Goal: Task Accomplishment & Management: Complete application form

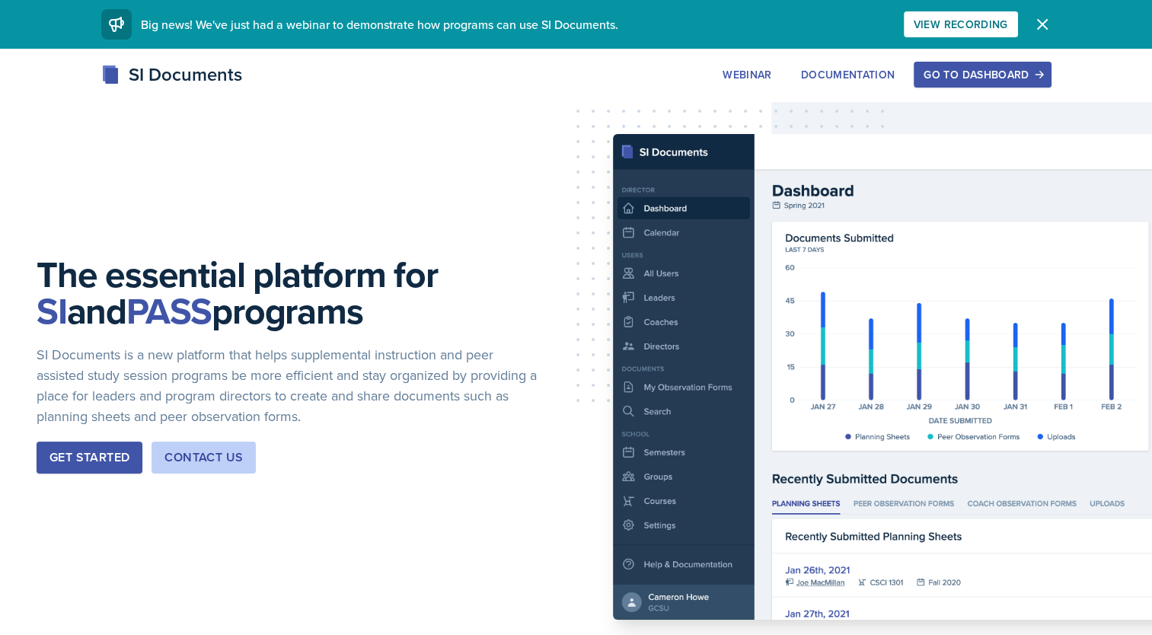
click at [973, 75] on div "Go to Dashboard" at bounding box center [981, 75] width 117 height 12
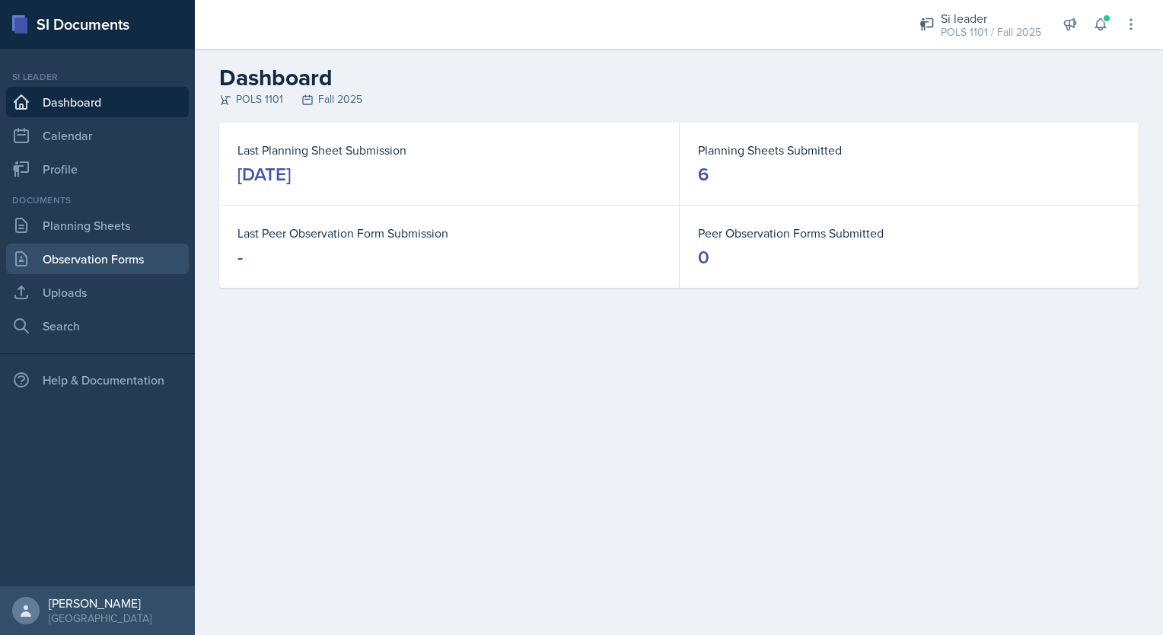
click at [106, 255] on link "Observation Forms" at bounding box center [97, 259] width 183 height 30
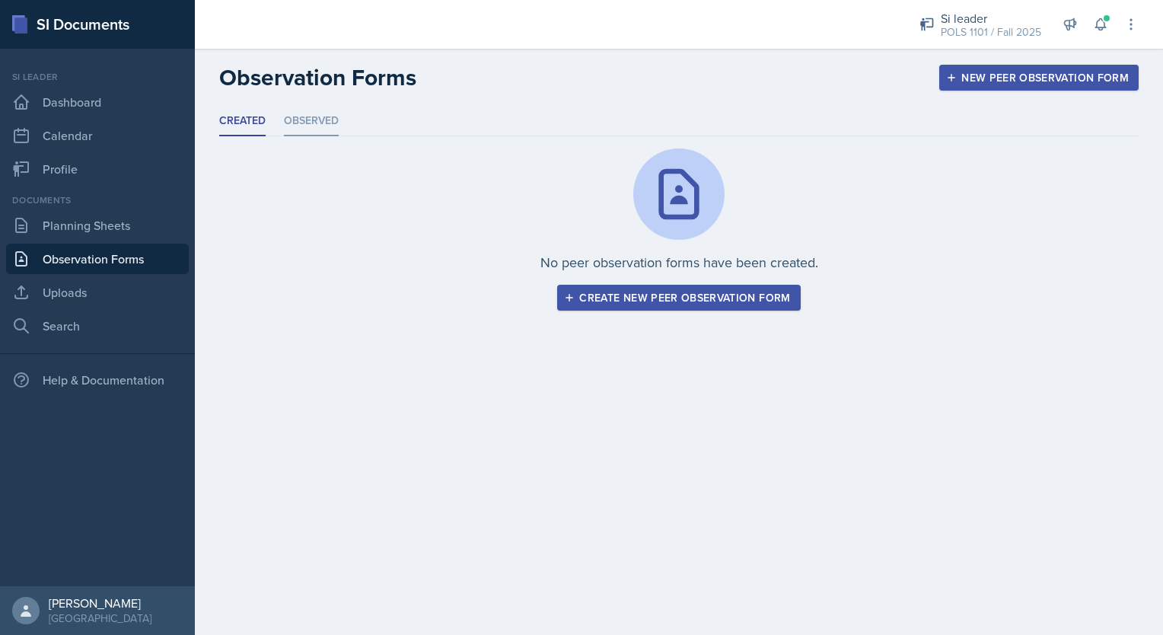
click at [292, 132] on li "Observed" at bounding box center [311, 122] width 55 height 30
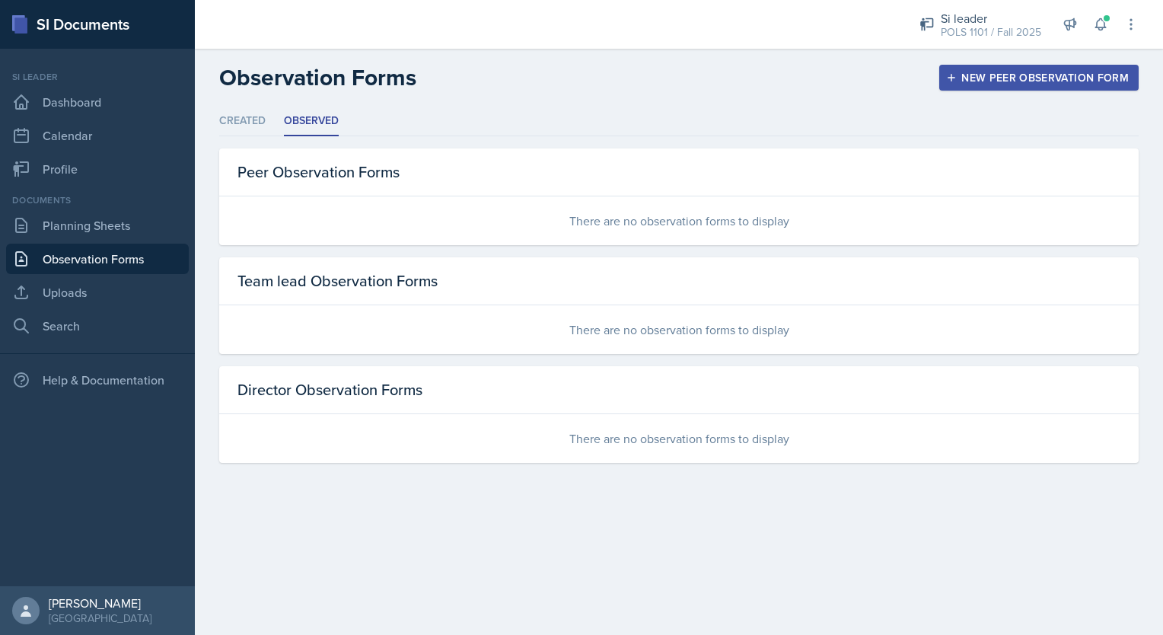
click at [125, 252] on link "Observation Forms" at bounding box center [97, 259] width 183 height 30
click at [1102, 21] on icon at bounding box center [1100, 24] width 15 height 15
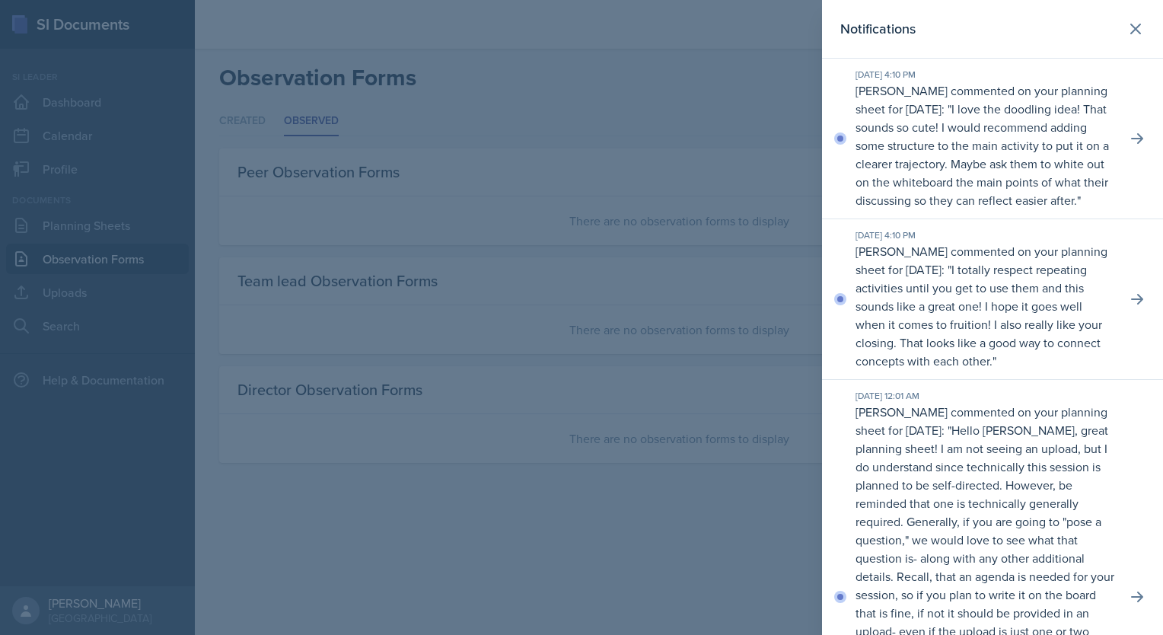
click at [601, 56] on div at bounding box center [581, 317] width 1163 height 635
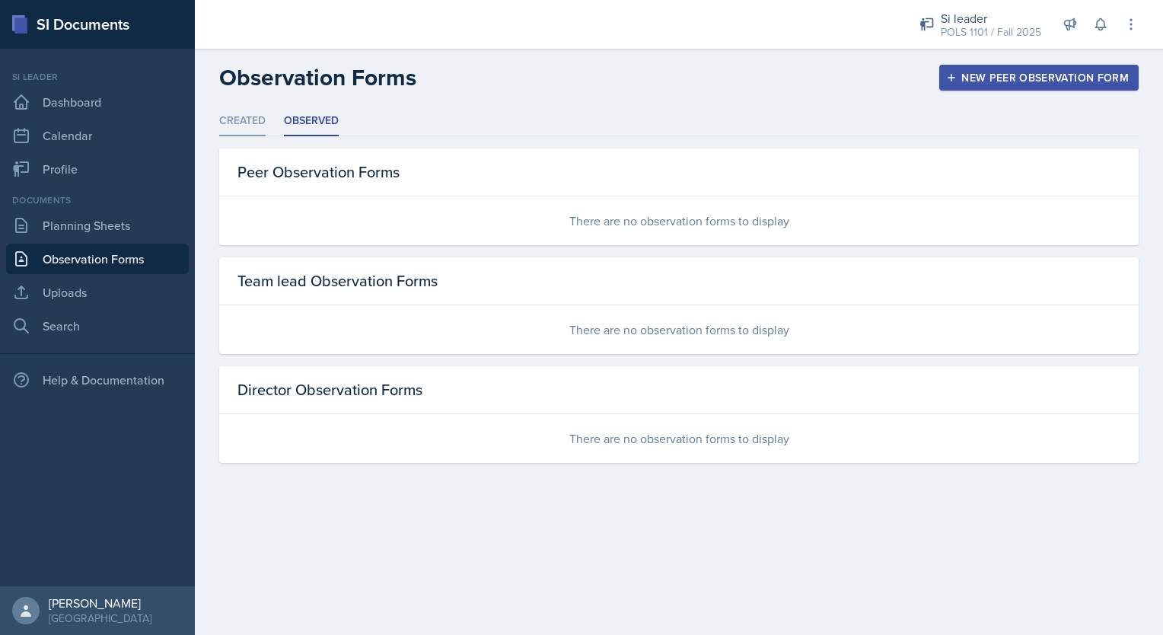
click at [240, 114] on li "Created" at bounding box center [242, 122] width 46 height 30
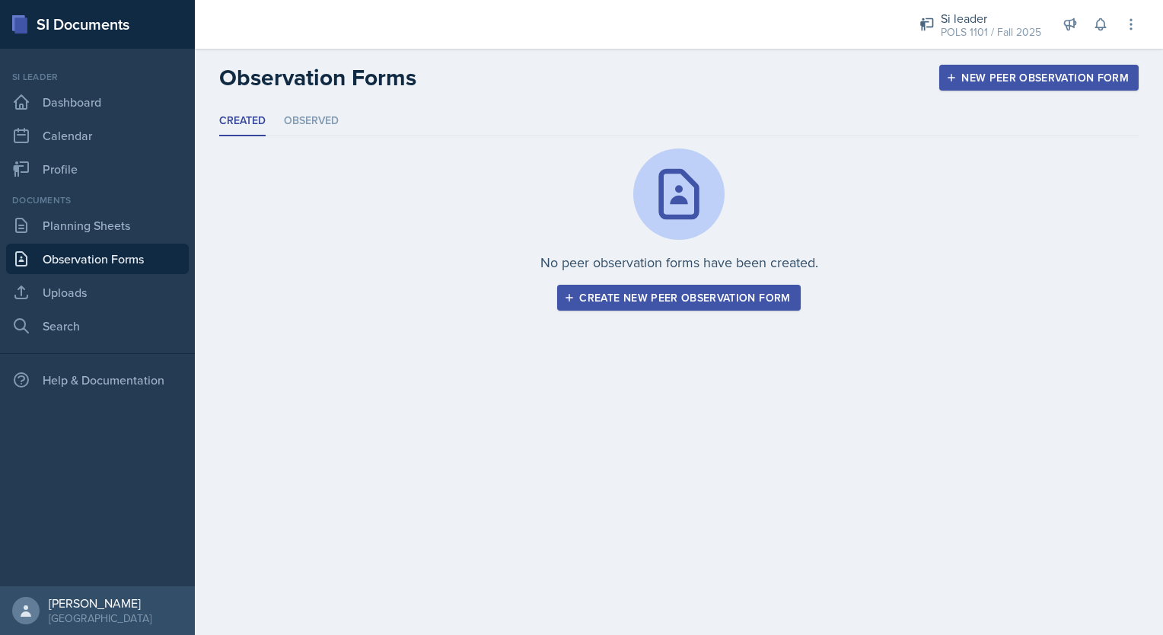
click at [977, 69] on button "New Peer Observation Form" at bounding box center [1038, 78] width 199 height 26
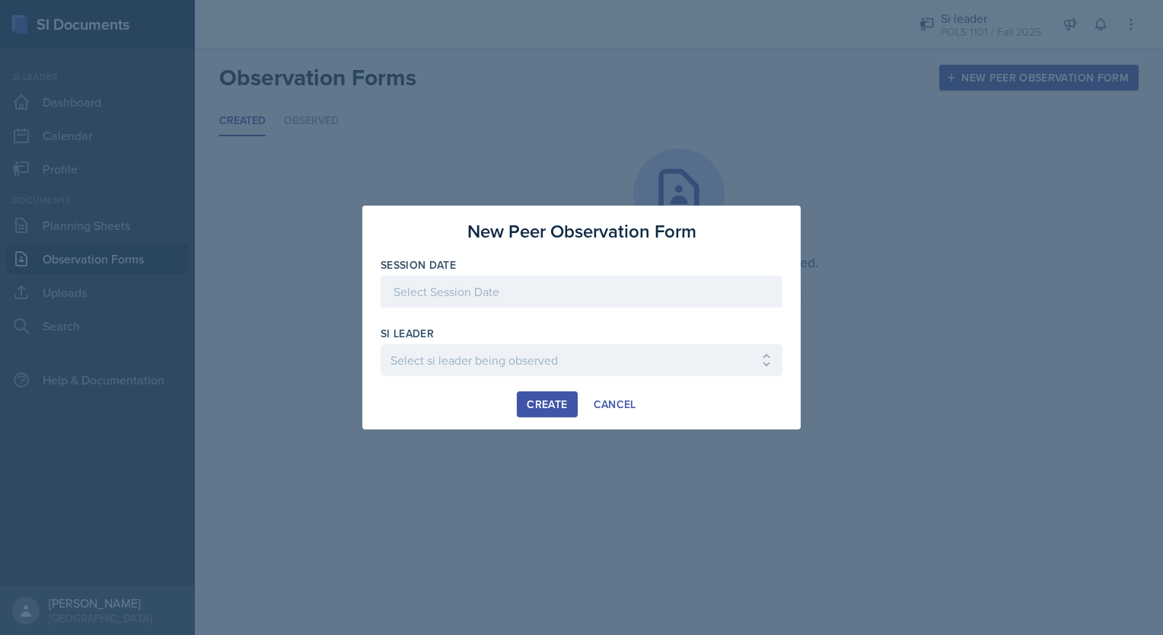
click at [472, 295] on div at bounding box center [582, 292] width 402 height 32
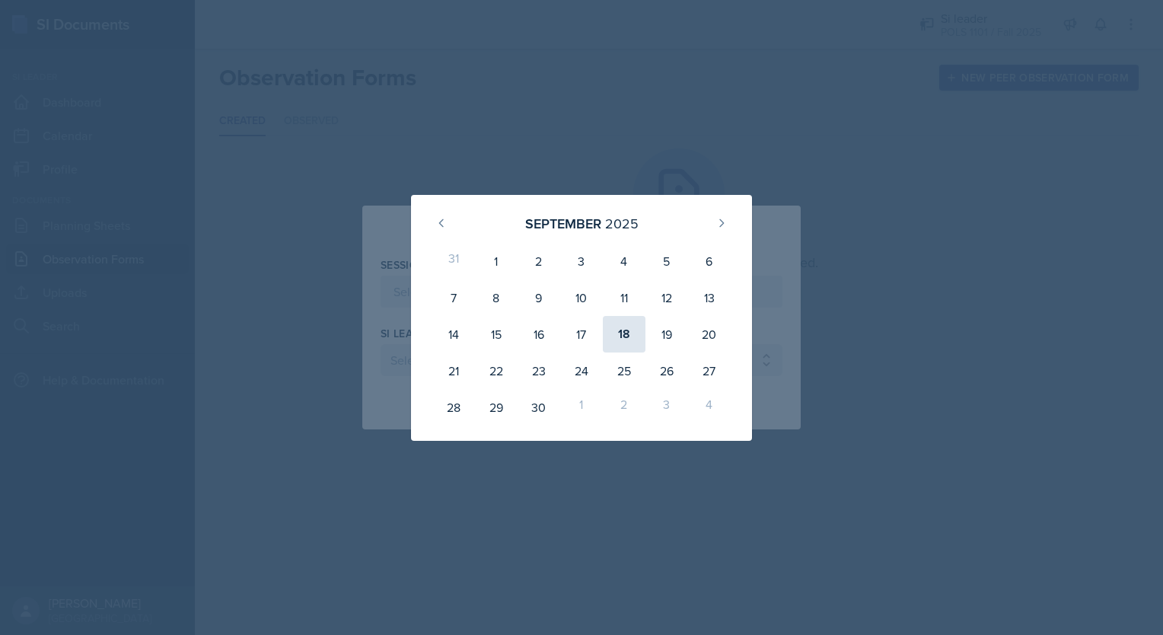
click at [630, 326] on div "18" at bounding box center [624, 334] width 43 height 37
type input "[DATE]"
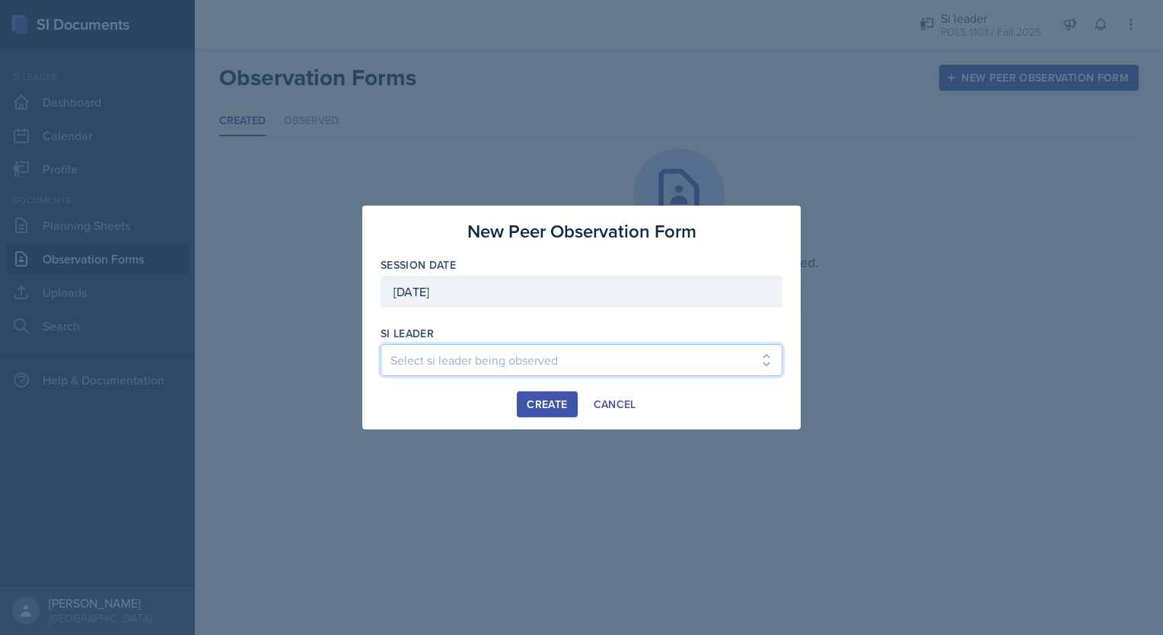
click at [480, 356] on select "Select si leader being observed Rayann Afani / PSYC 2500 / The Phantoms of The …" at bounding box center [582, 360] width 402 height 32
select select "d31671e4-fa12-4284-ba09-4981ca99e8fd"
click at [381, 344] on select "Select si leader being observed Rayann Afani / PSYC 2500 / The Phantoms of The …" at bounding box center [582, 360] width 402 height 32
click at [558, 400] on div "Create" at bounding box center [547, 404] width 40 height 12
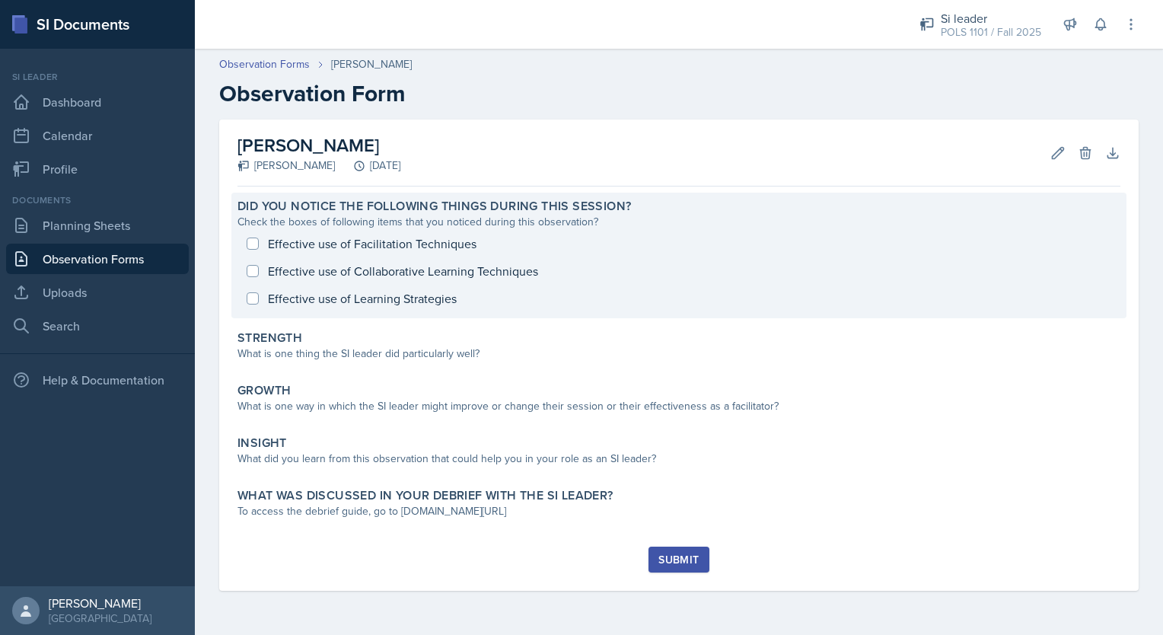
click at [384, 240] on div "Effective use of Facilitation Techniques Effective use of Collaborative Learnin…" at bounding box center [678, 271] width 883 height 82
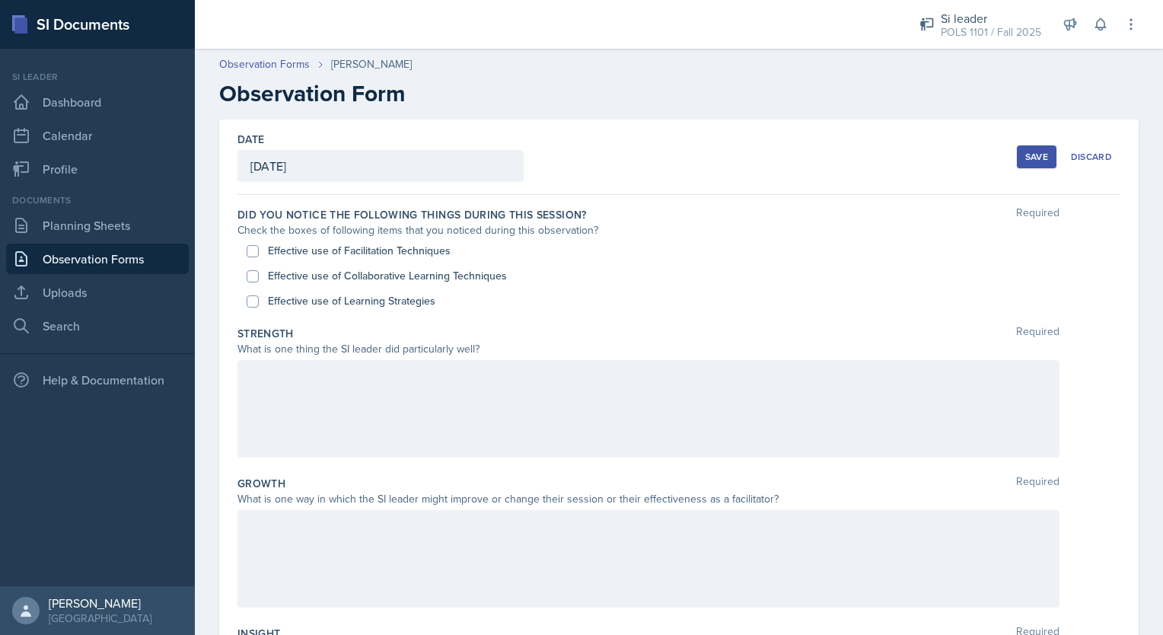
click at [244, 246] on div "Effective use of Facilitation Techniques Effective use of Collaborative Learnin…" at bounding box center [678, 275] width 883 height 75
click at [247, 260] on div "Effective use of Facilitation Techniques" at bounding box center [679, 250] width 865 height 25
click at [253, 252] on input "Effective use of Facilitation Techniques" at bounding box center [253, 251] width 12 height 12
checkbox input "true"
click at [247, 282] on div "Effective use of Collaborative Learning Techniques" at bounding box center [679, 275] width 865 height 25
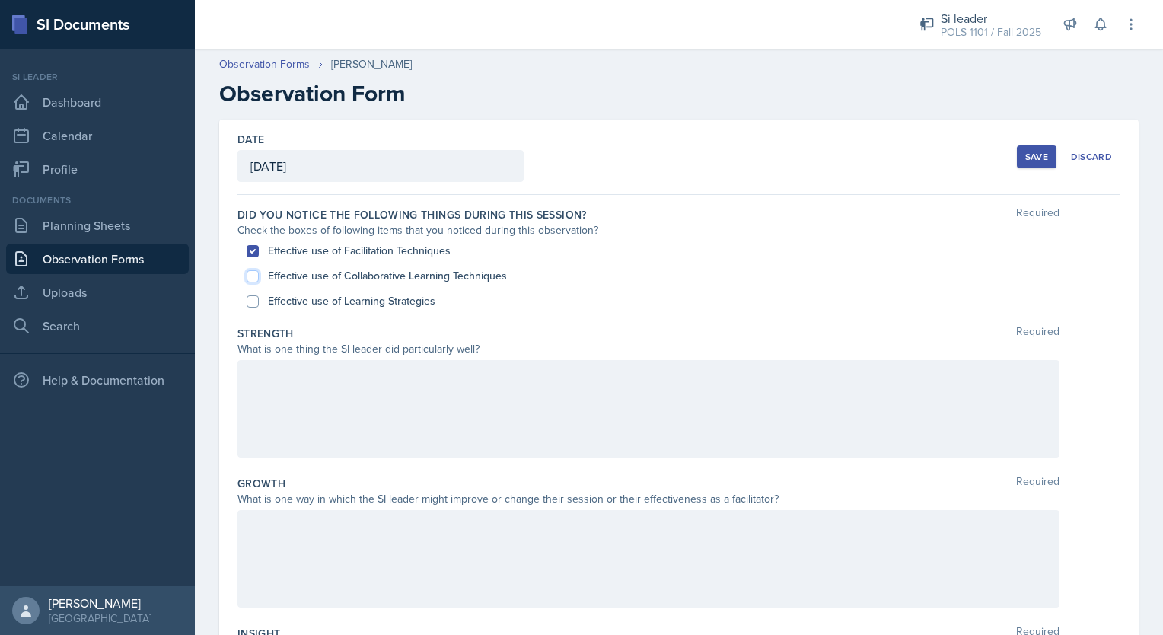
click at [250, 273] on input "Effective use of Collaborative Learning Techniques" at bounding box center [253, 276] width 12 height 12
checkbox input "true"
click at [257, 302] on input "Effective use of Learning Strategies" at bounding box center [253, 301] width 12 height 12
checkbox input "true"
click at [385, 428] on div at bounding box center [648, 408] width 822 height 97
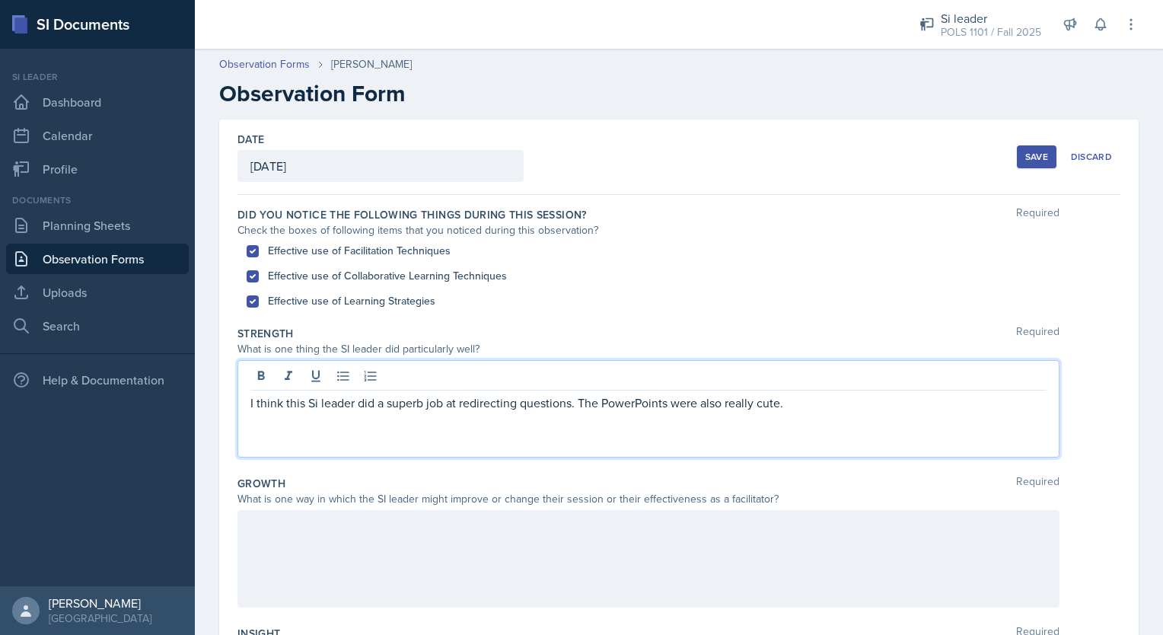
click at [869, 403] on p "I think this Si leader did a superb job at redirecting questions. The PowerPoin…" at bounding box center [648, 403] width 796 height 18
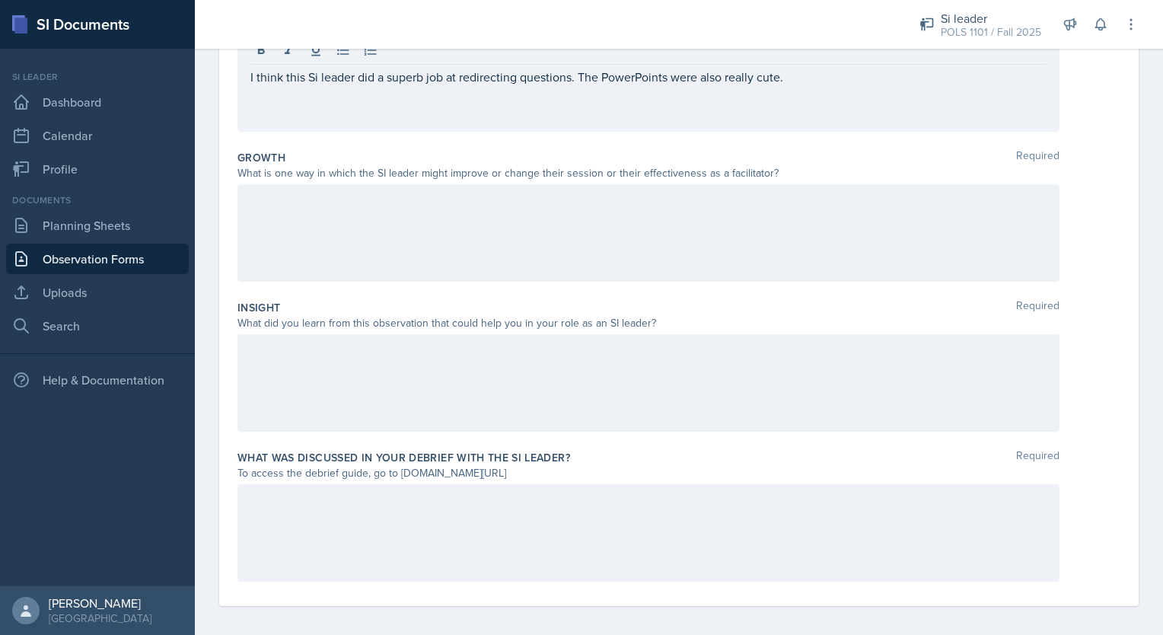
scroll to position [332, 0]
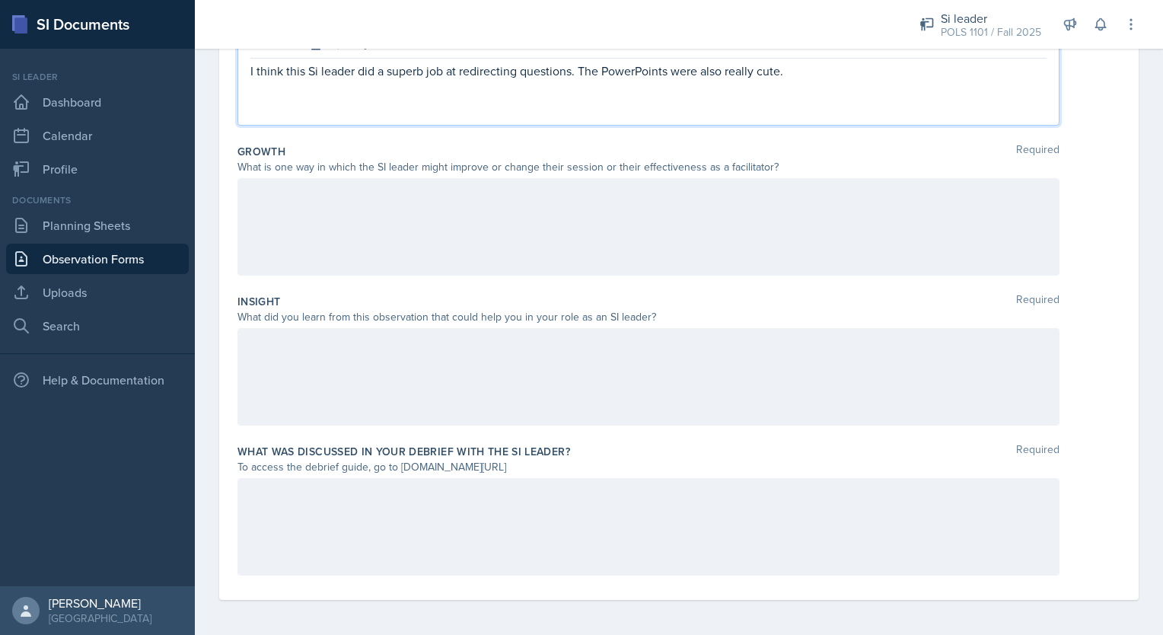
click at [795, 75] on p "I think this Si leader did a superb job at redirecting questions. The PowerPoin…" at bounding box center [648, 71] width 796 height 18
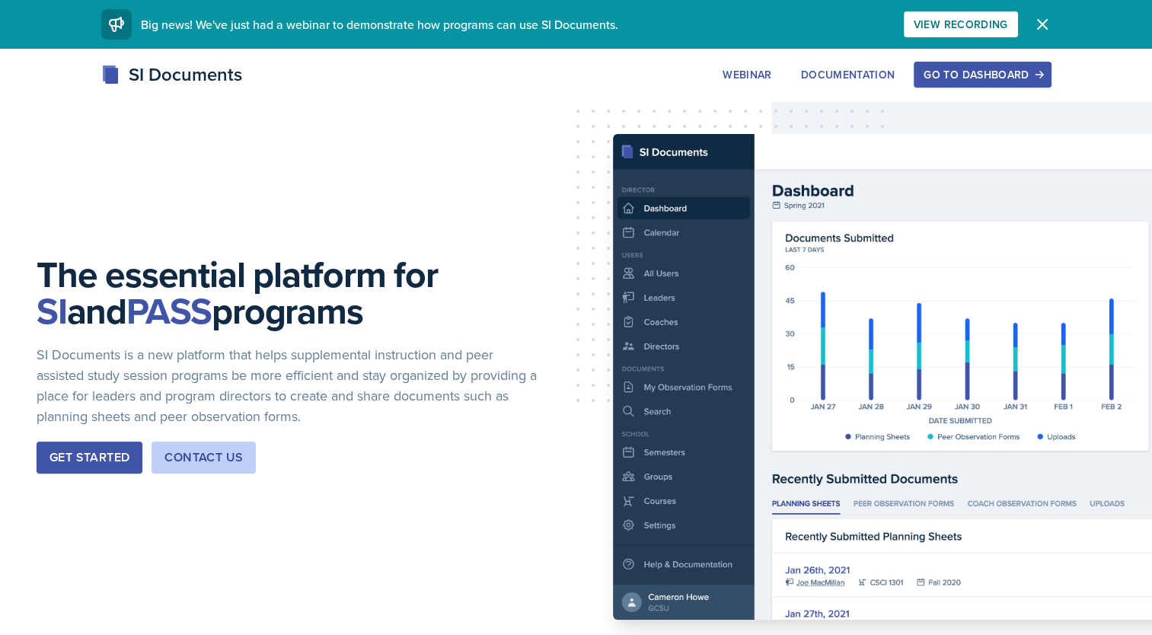
click at [1022, 81] on div "Go to Dashboard" at bounding box center [981, 75] width 117 height 12
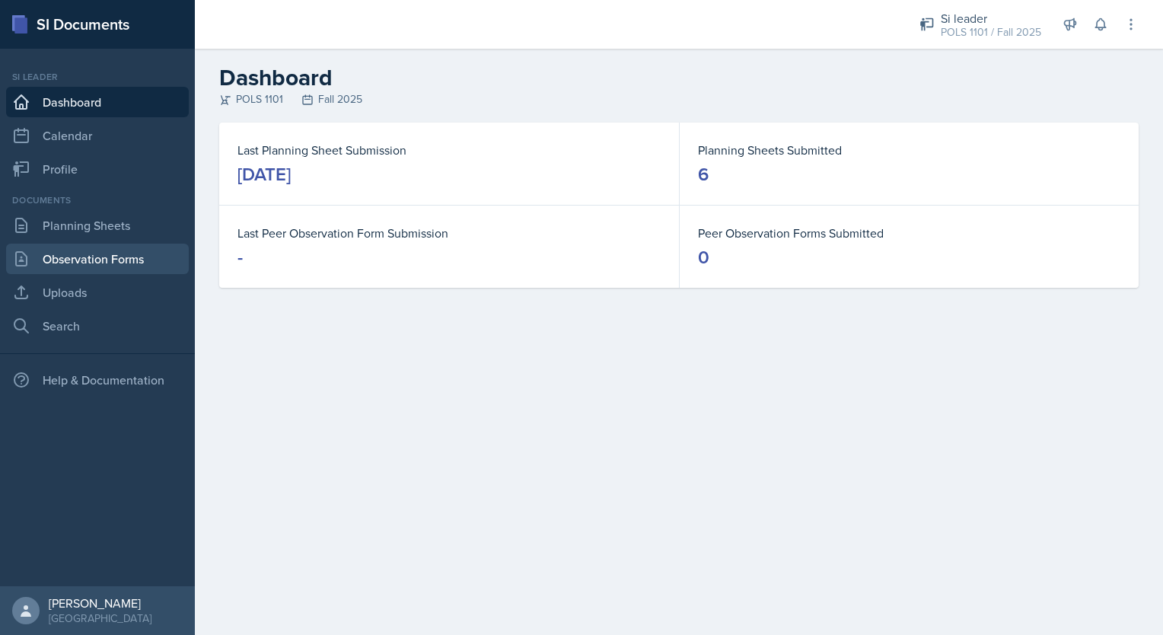
click at [130, 253] on link "Observation Forms" at bounding box center [97, 259] width 183 height 30
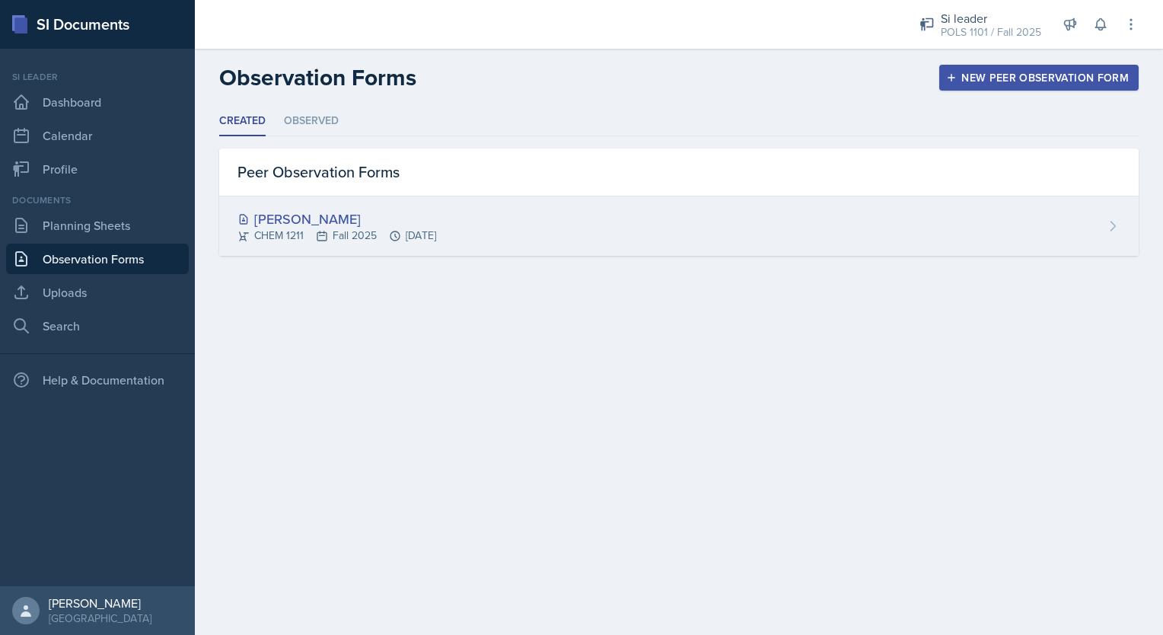
click at [282, 232] on div "CHEM 1211 Fall 2025 [DATE]" at bounding box center [336, 236] width 199 height 16
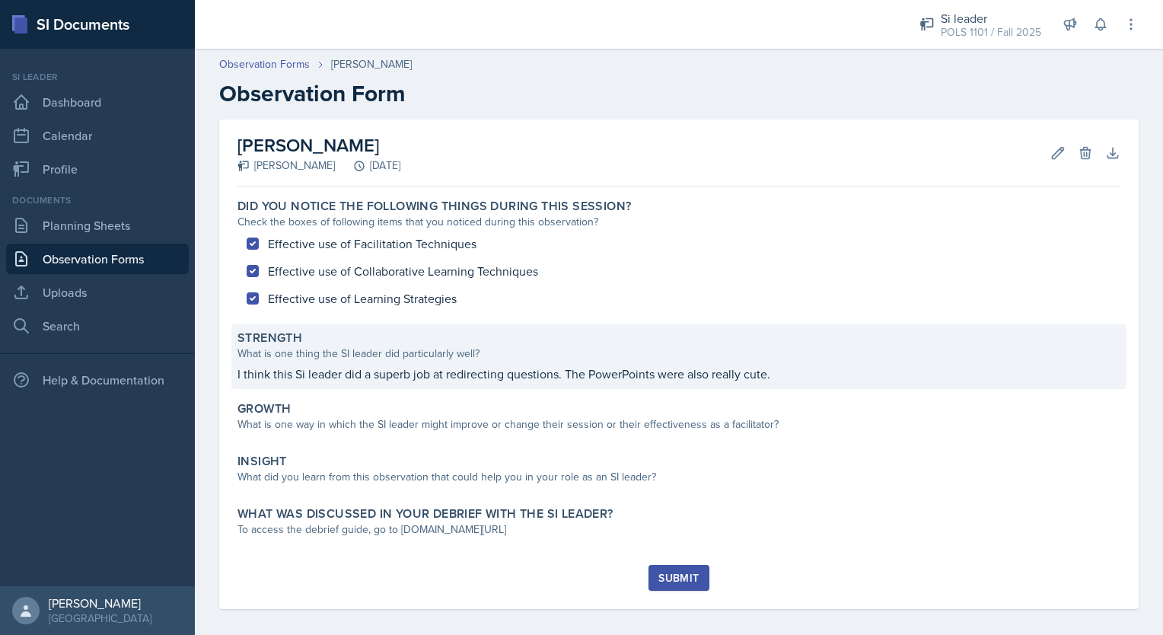
click at [554, 363] on div "Strength What is one thing the SI leader did particularly well? I think this Si…" at bounding box center [678, 356] width 895 height 65
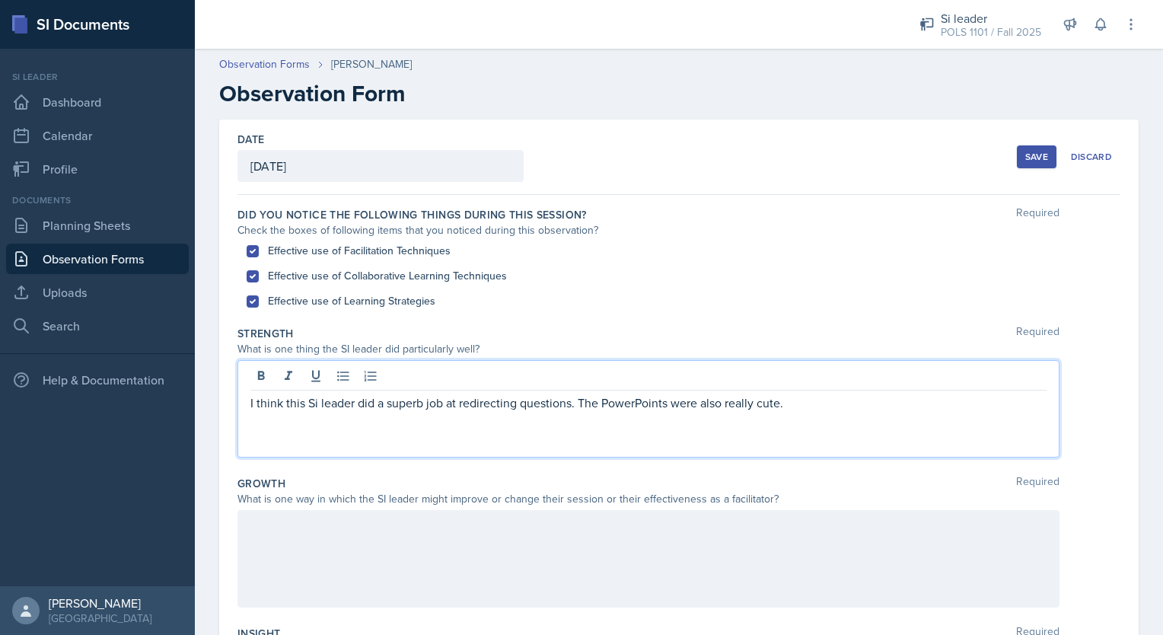
click at [838, 370] on div "I think this Si leader did a superb job at redirecting questions. The PowerPoin…" at bounding box center [648, 408] width 822 height 97
click at [410, 530] on div at bounding box center [648, 558] width 822 height 97
click at [1029, 378] on div "I think this Si leader did a superb job at redirecting questions. The PowerPoin…" at bounding box center [648, 408] width 822 height 97
click at [563, 426] on p "I think this Si leader did a superb job at redirecting questions. The PowerPoin…" at bounding box center [648, 412] width 796 height 37
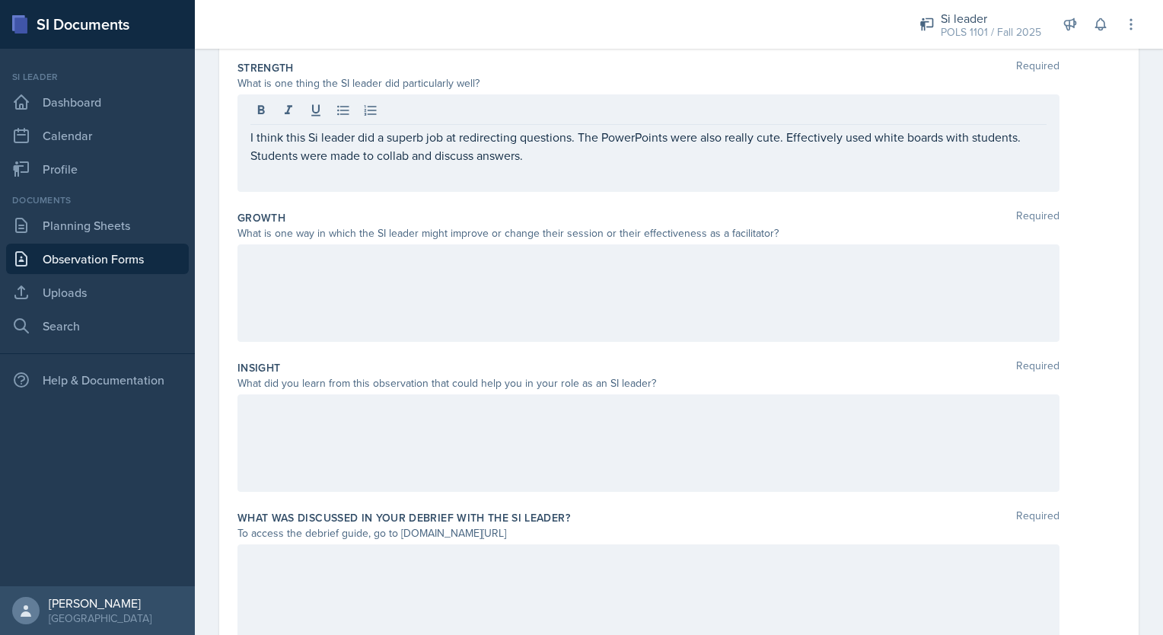
click at [783, 439] on div at bounding box center [648, 442] width 822 height 97
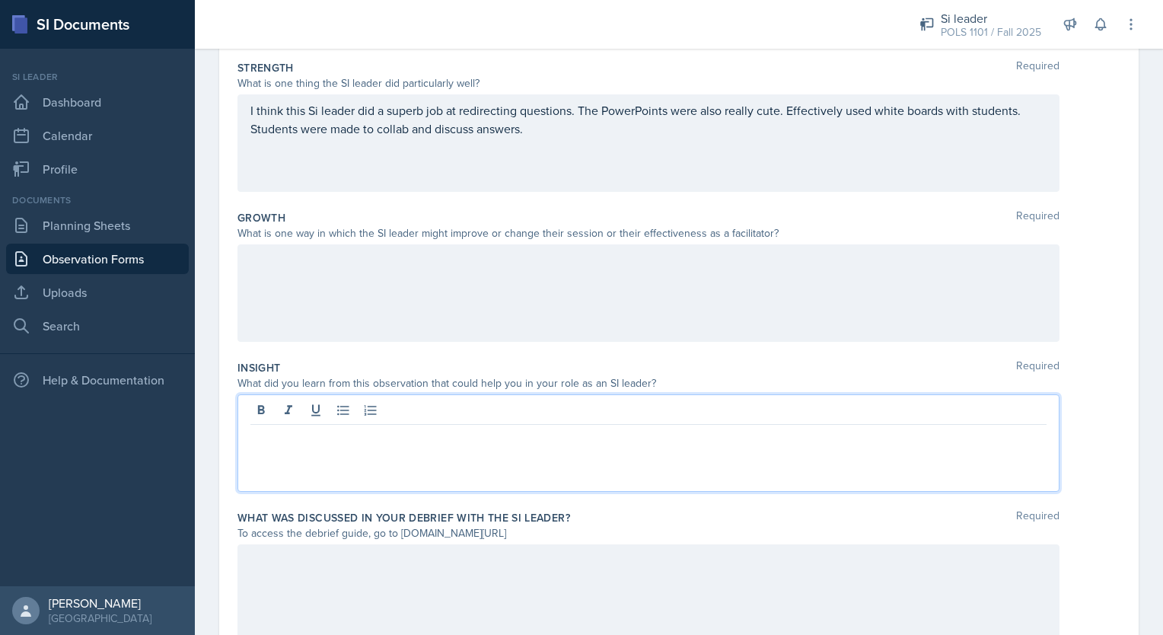
scroll to position [292, 0]
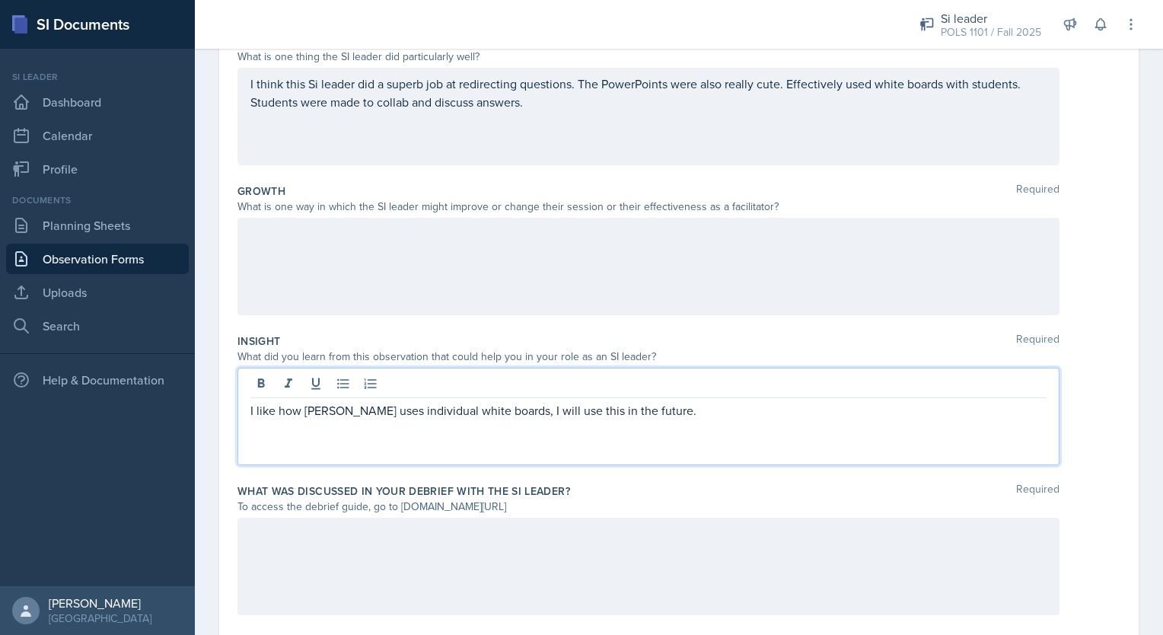
click at [512, 563] on div at bounding box center [648, 566] width 822 height 97
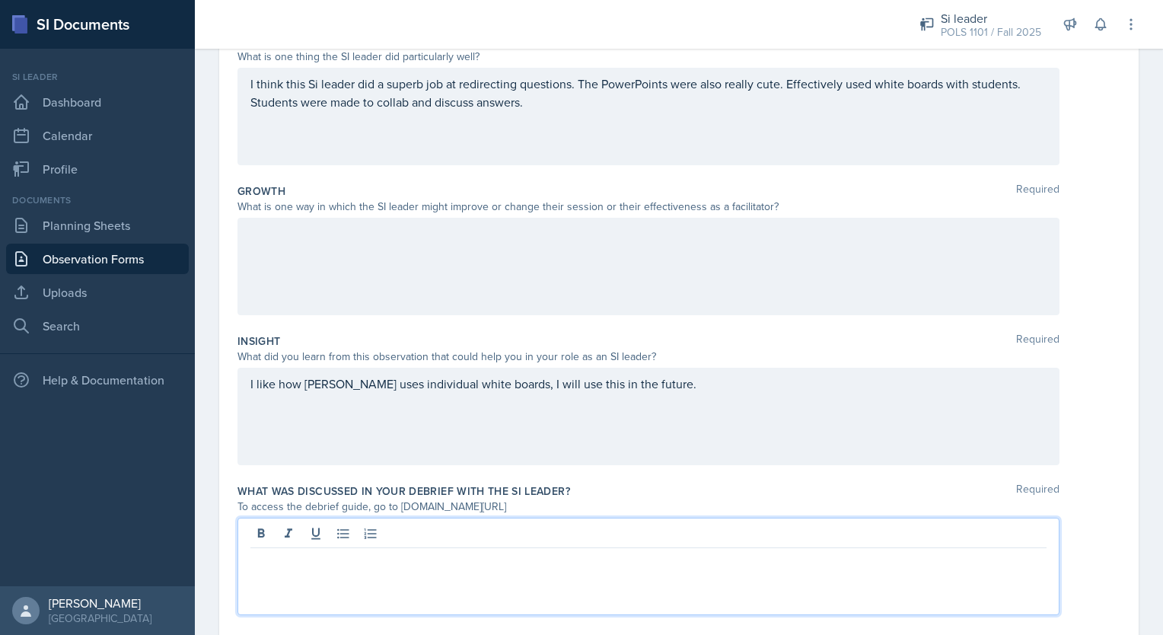
scroll to position [320, 0]
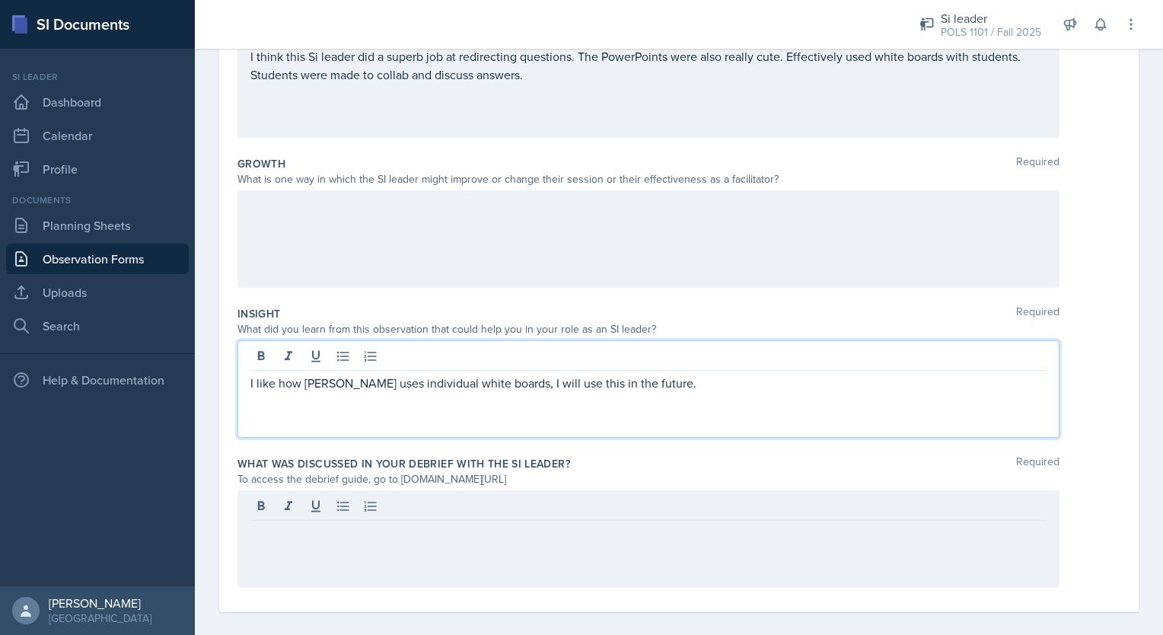
click at [466, 346] on div "I like how [PERSON_NAME] uses individual white boards, I will use this in the f…" at bounding box center [648, 388] width 822 height 97
click at [664, 387] on p "I like how [PERSON_NAME] uses individual white boards; I will use this in the f…" at bounding box center [648, 383] width 796 height 18
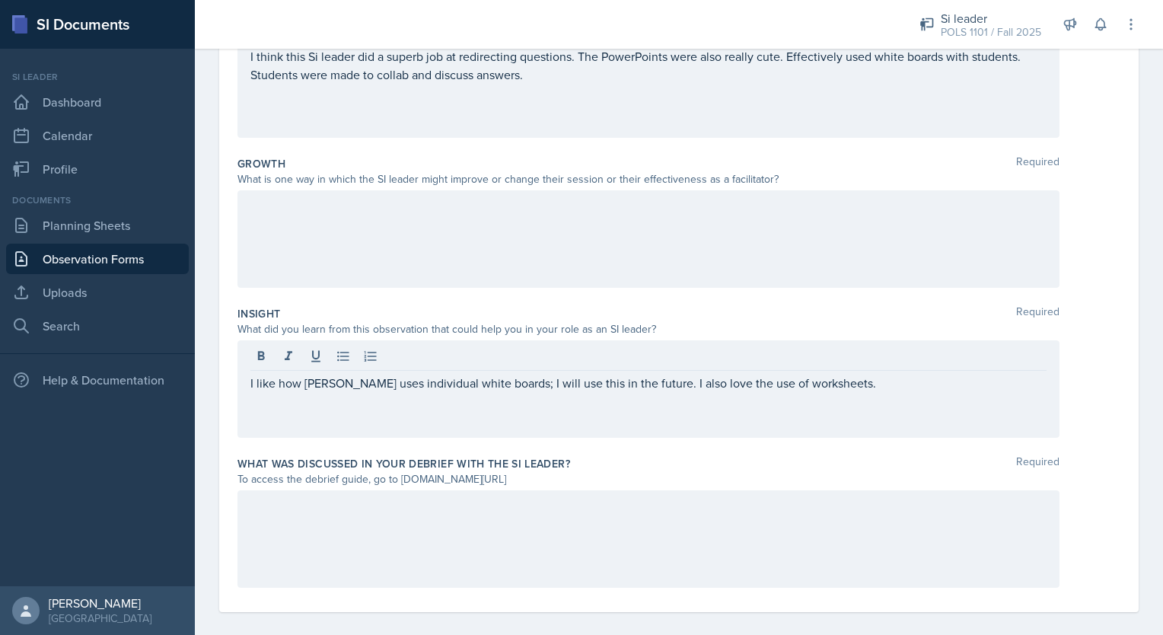
click at [378, 229] on div at bounding box center [648, 238] width 822 height 97
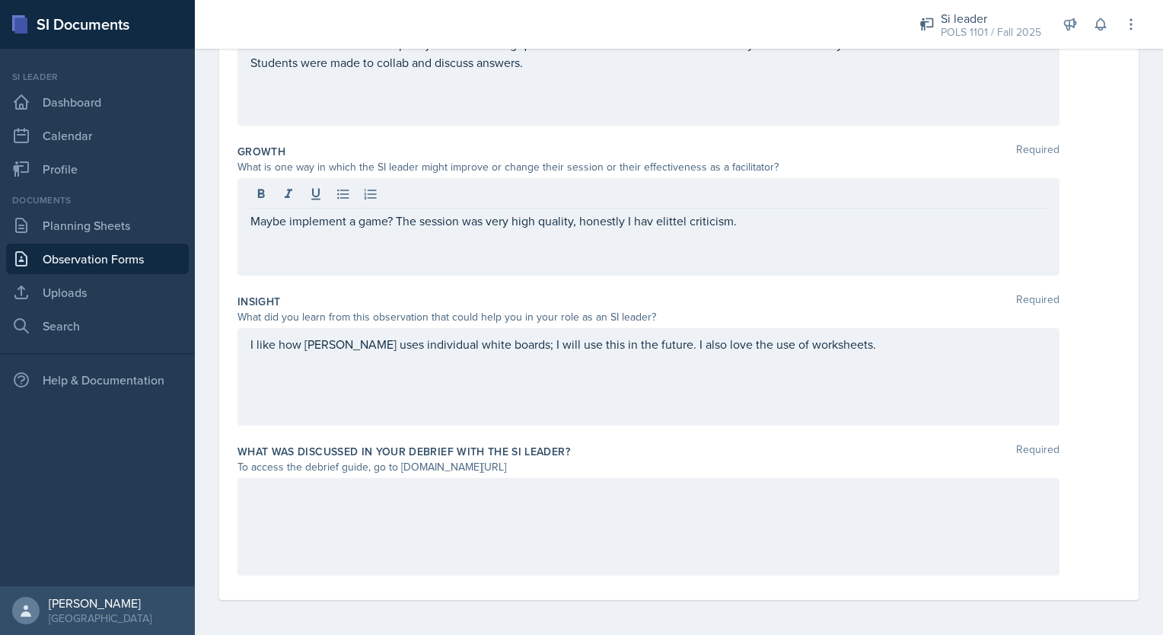
click at [590, 206] on div at bounding box center [648, 195] width 796 height 25
click at [609, 231] on div "Maybe implement a game? The session was very high quality, honestly I hav elitt…" at bounding box center [648, 226] width 822 height 97
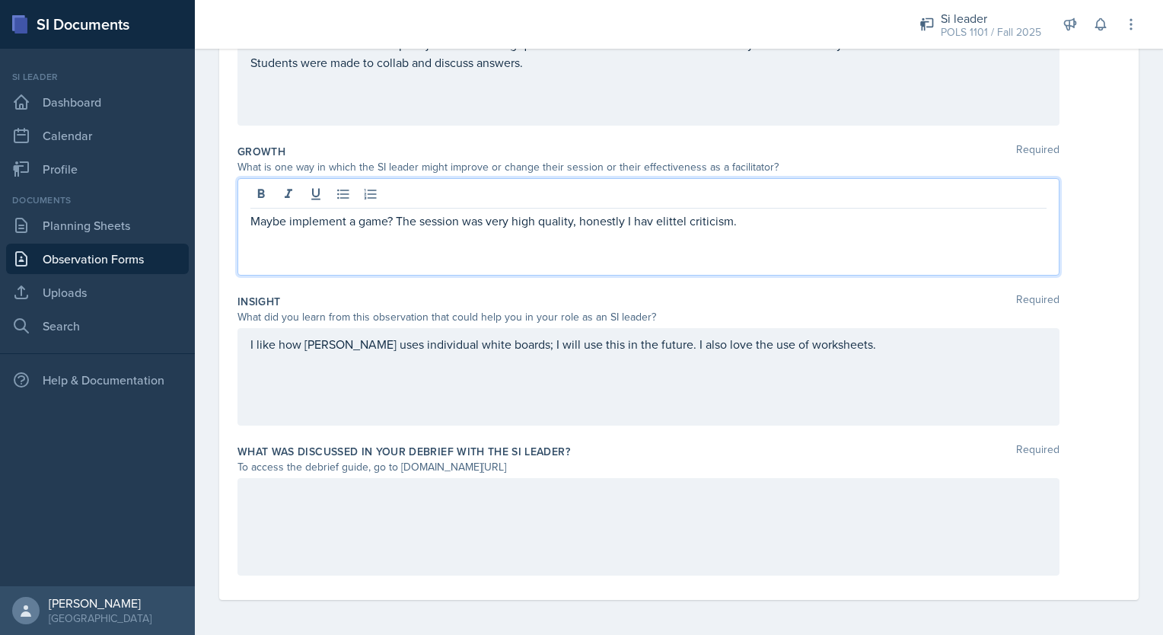
click at [600, 208] on div "Maybe implement a game? The session was very high quality, honestly I hav elitt…" at bounding box center [648, 226] width 822 height 97
click at [762, 218] on p "Maybe implement a game? The session was very high quality, honestly, I have lit…" at bounding box center [648, 221] width 796 height 18
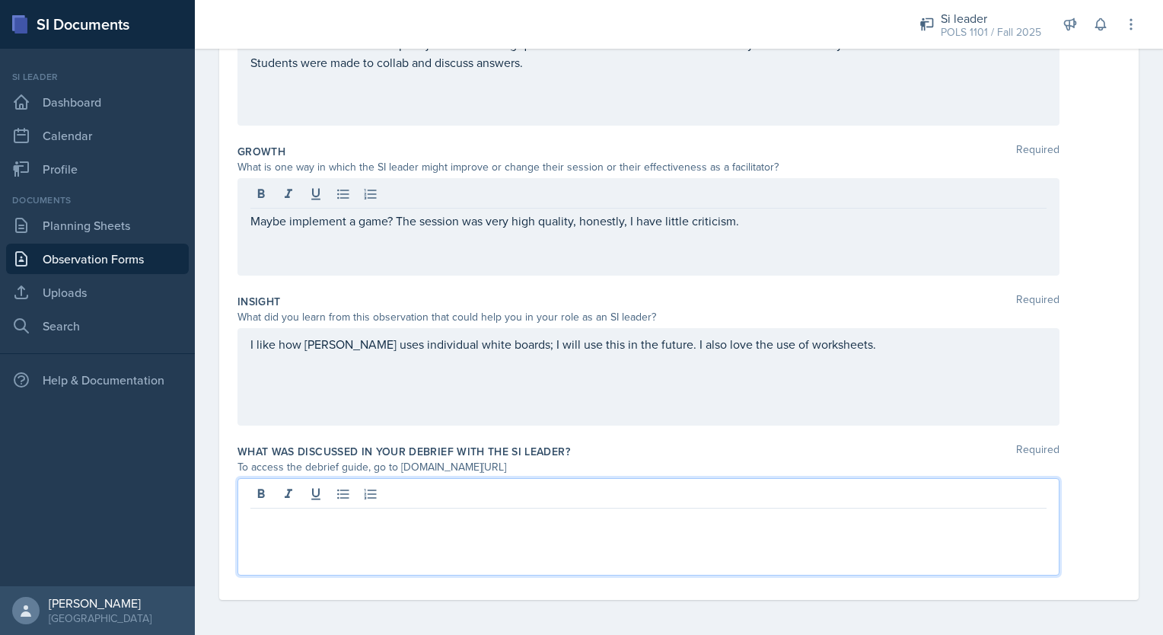
click at [392, 498] on div at bounding box center [648, 526] width 822 height 97
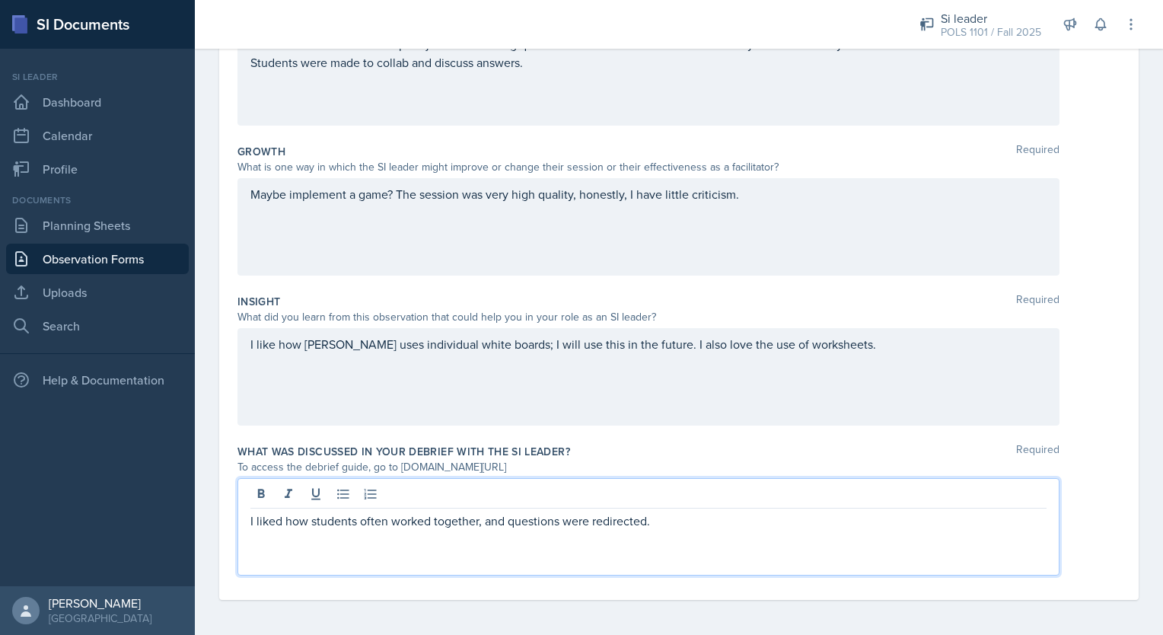
click at [686, 525] on p "I liked how students often worked together, and questions were redirected." at bounding box center [648, 521] width 796 height 18
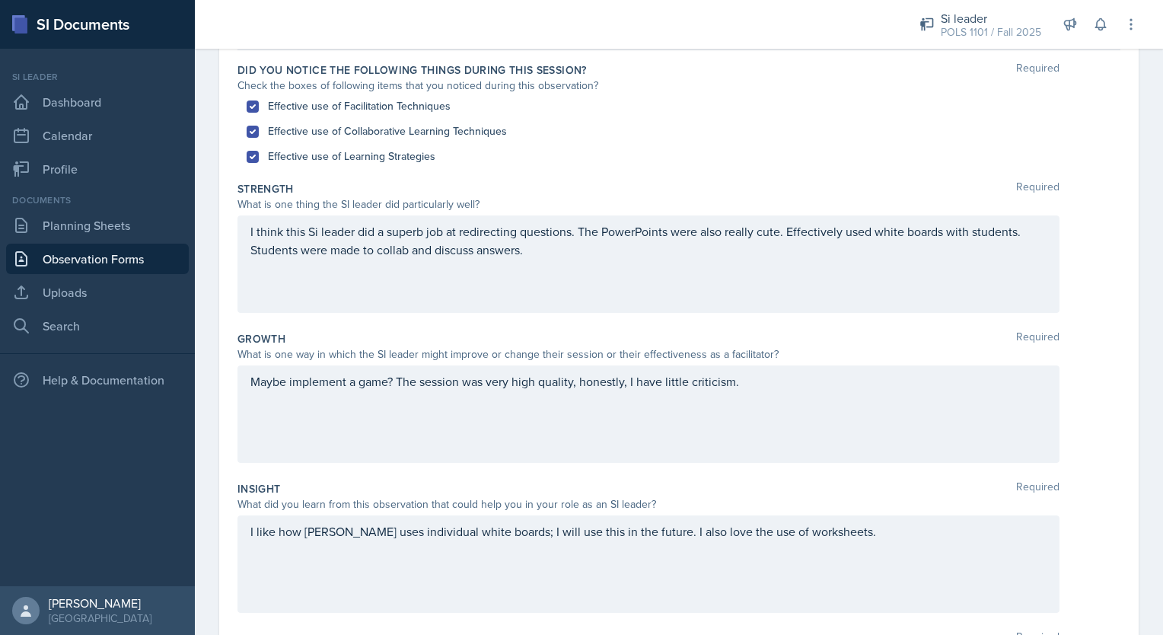
scroll to position [171, 0]
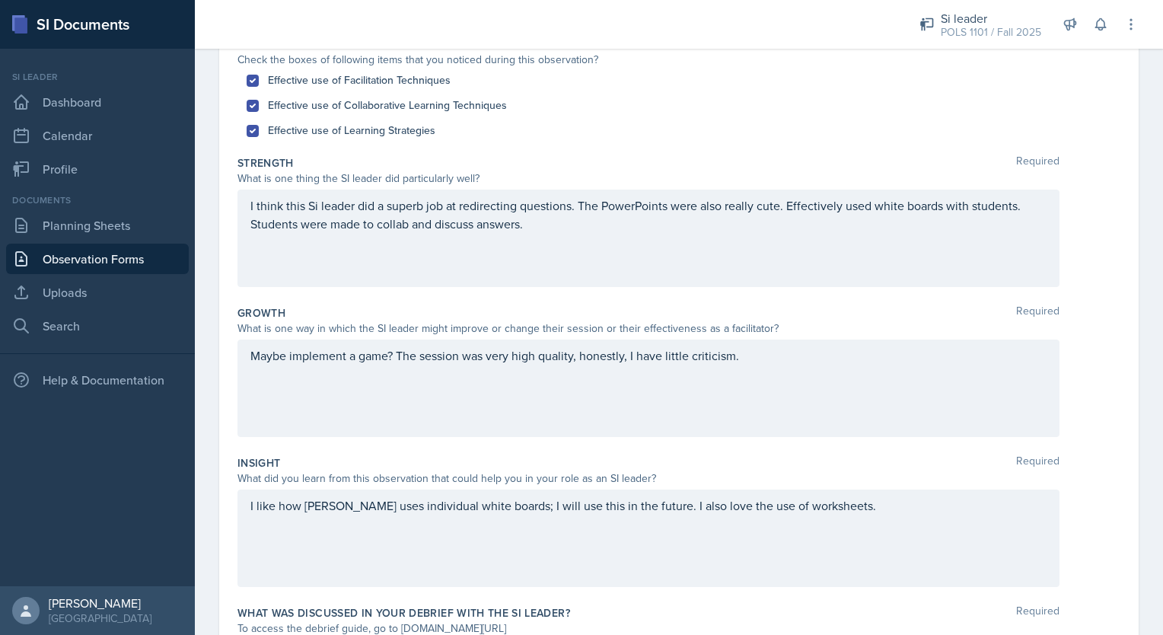
click at [560, 233] on p "I think this Si leader did a superb job at redirecting questions. The PowerPoin…" at bounding box center [648, 214] width 796 height 37
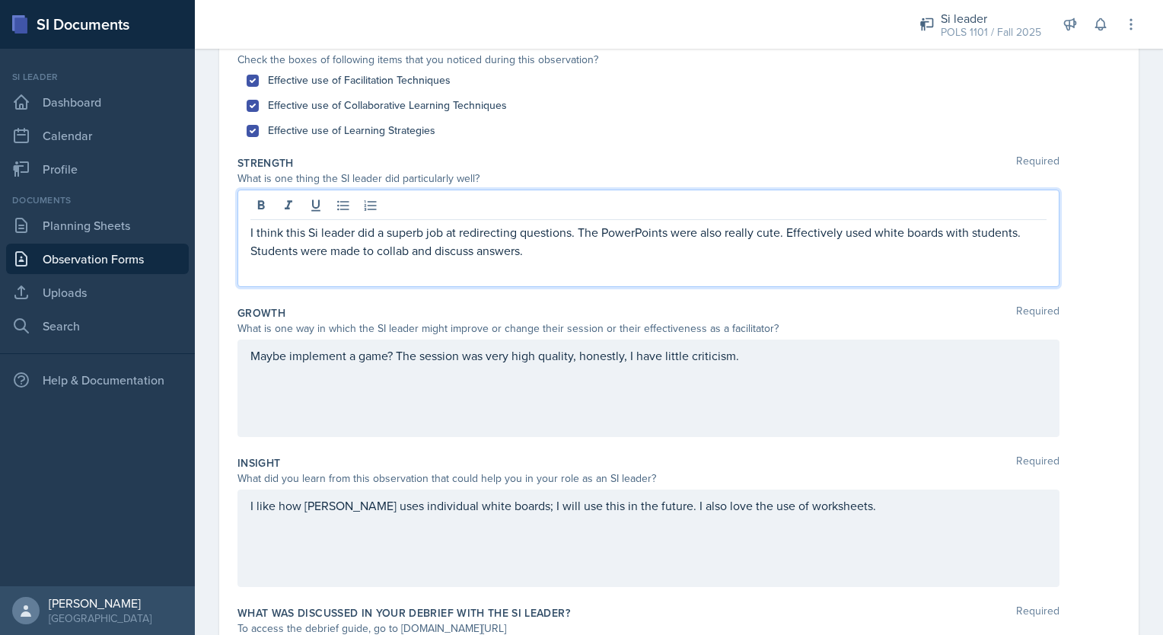
click at [525, 249] on p "I think this Si leader did a superb job at redirecting questions. The PowerPoin…" at bounding box center [648, 241] width 796 height 37
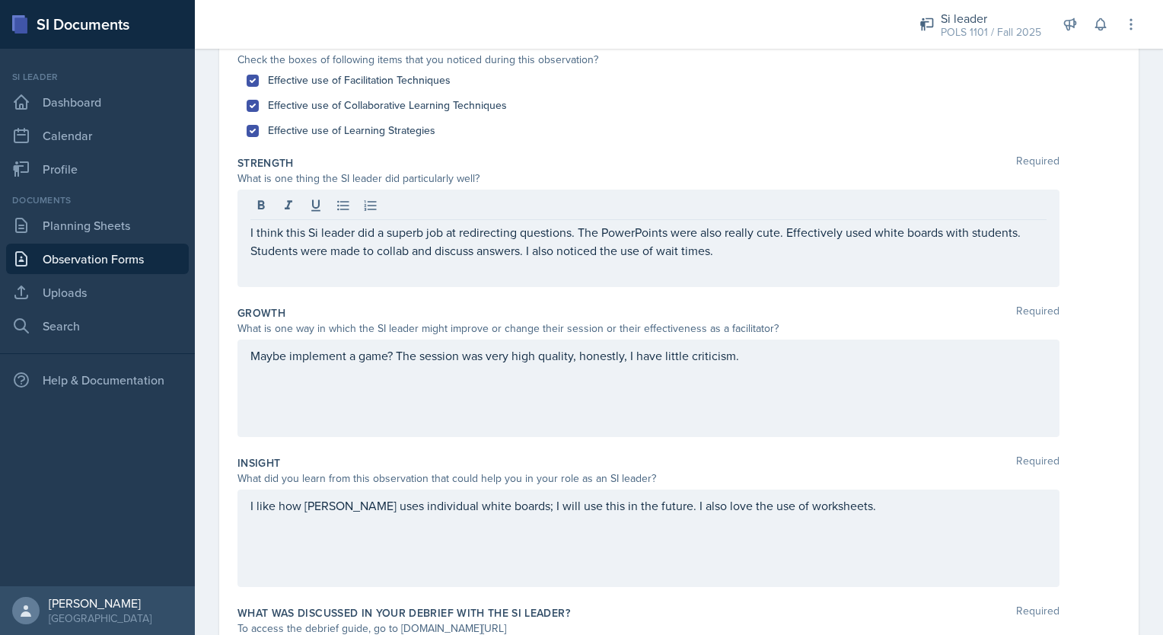
drag, startPoint x: 1140, startPoint y: 563, endPoint x: 1127, endPoint y: 607, distance: 46.0
click at [1127, 607] on div "Date [DATE] [DATE] 31 1 2 3 4 5 6 7 8 9 10 11 12 13 14 15 16 17 18 19 20 21 22 …" at bounding box center [679, 373] width 968 height 849
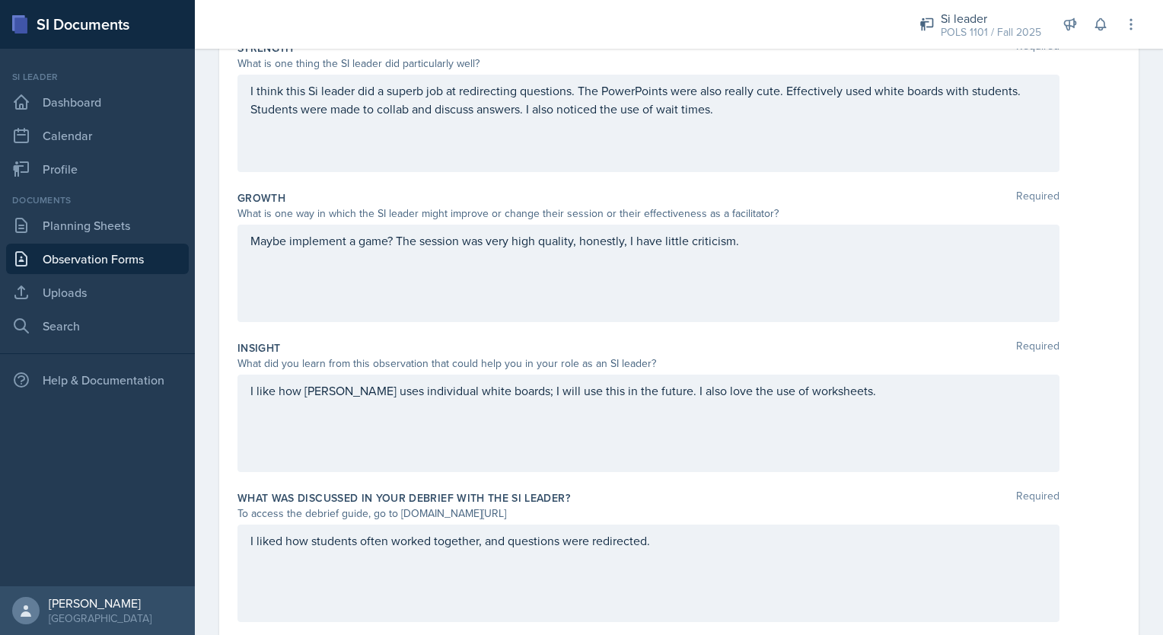
scroll to position [332, 0]
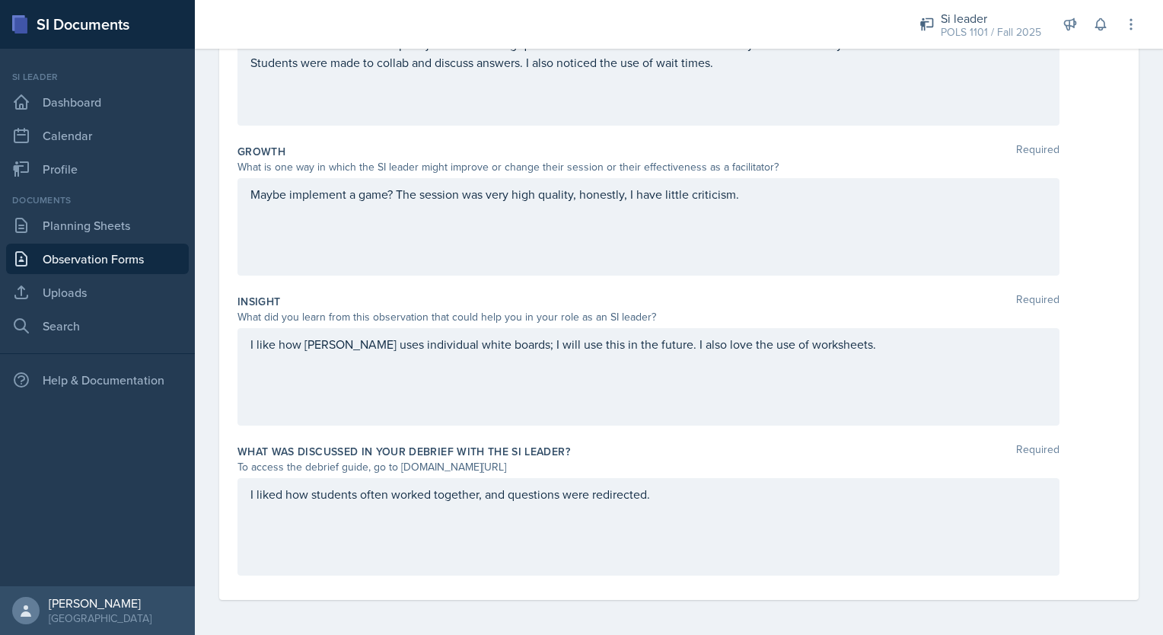
click at [812, 354] on div "I like how [PERSON_NAME] uses individual white boards; I will use this in the f…" at bounding box center [648, 376] width 822 height 97
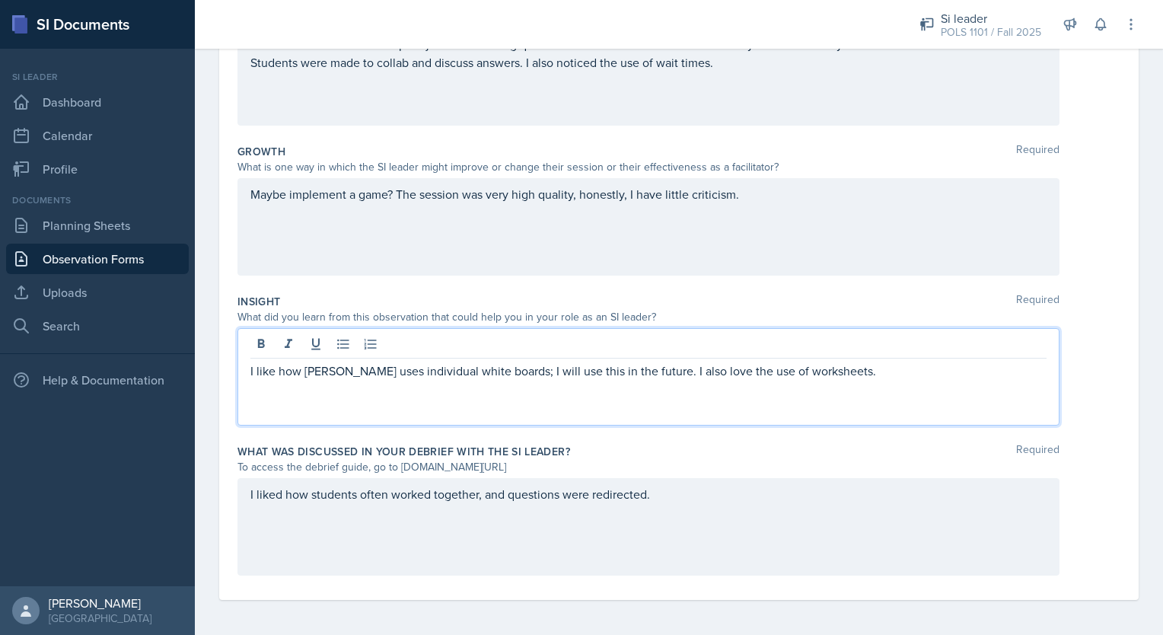
click at [658, 502] on div "I liked how students often worked together, and questions were redirected." at bounding box center [648, 526] width 822 height 97
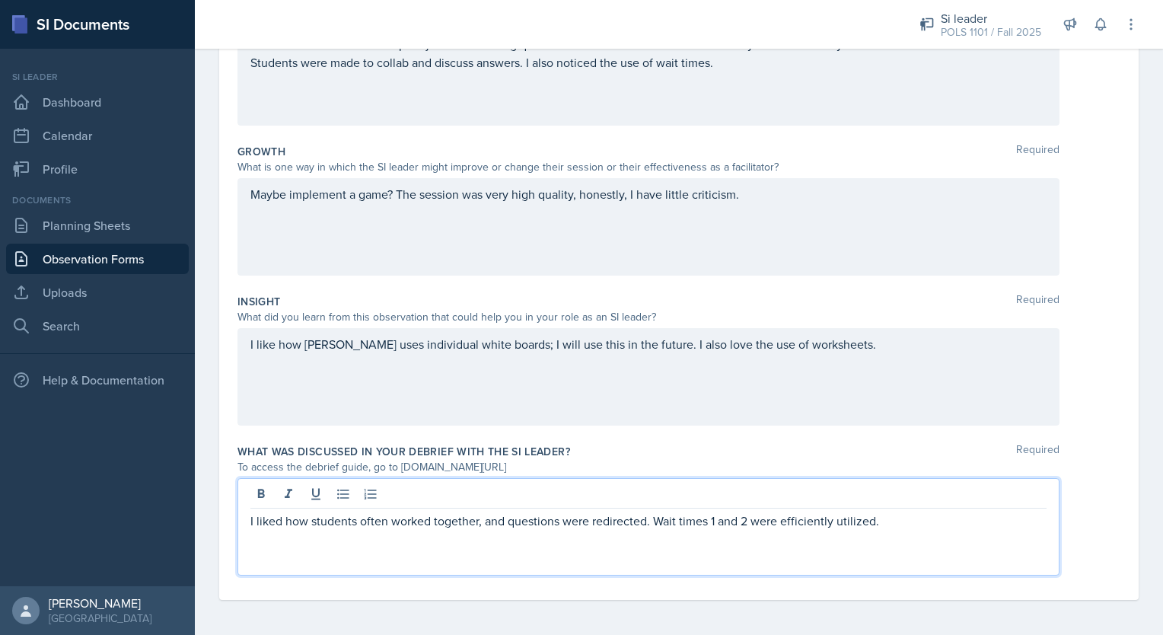
click at [927, 519] on p "I liked how students often worked together, and questions were redirected. Wait…" at bounding box center [648, 521] width 796 height 18
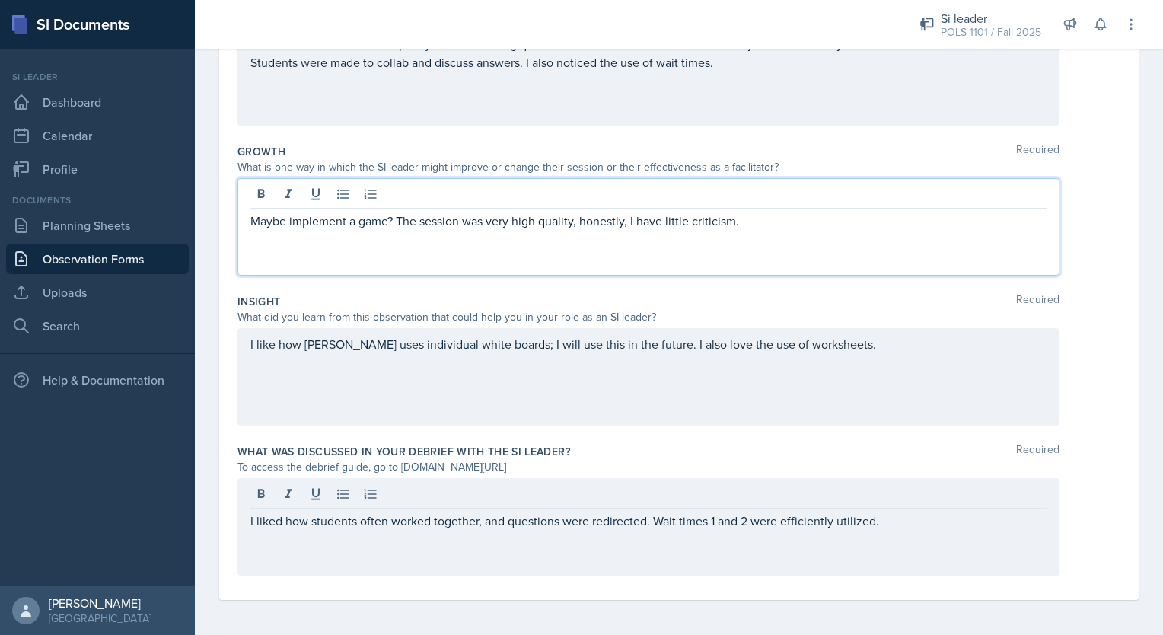
click at [402, 196] on div "Maybe implement a game? The session was very high quality, honestly, I have lit…" at bounding box center [648, 226] width 822 height 97
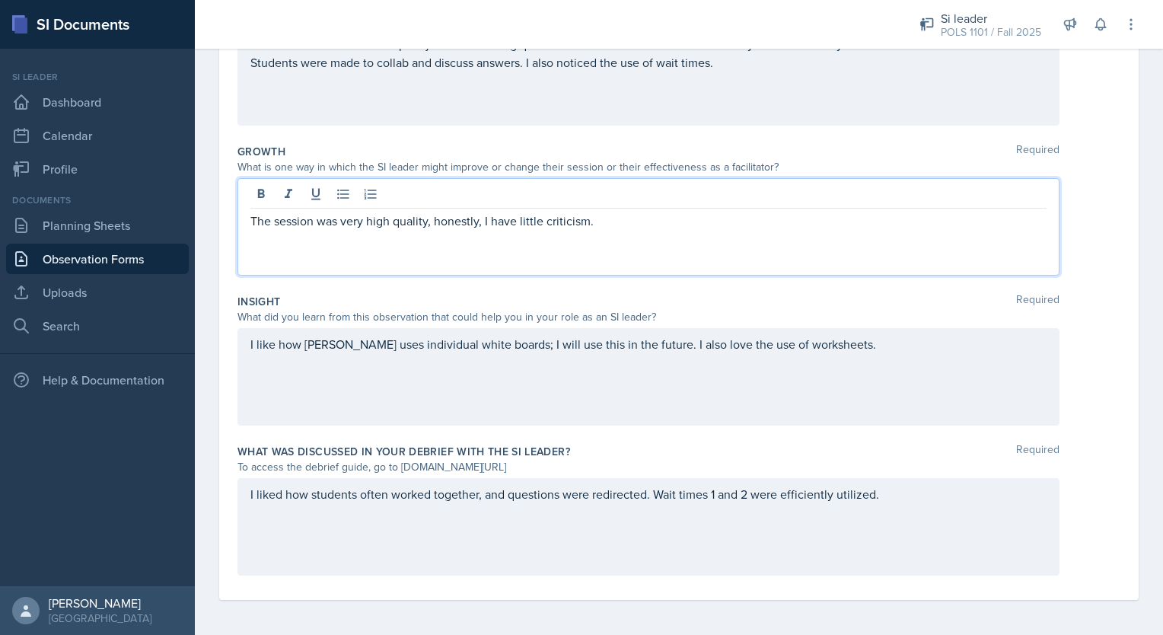
click at [645, 219] on p "The session was very high quality, honestly, I have little criticism." at bounding box center [648, 221] width 796 height 18
click at [894, 486] on div "I liked how students often worked together, and questions were redirected. Wait…" at bounding box center [648, 526] width 822 height 97
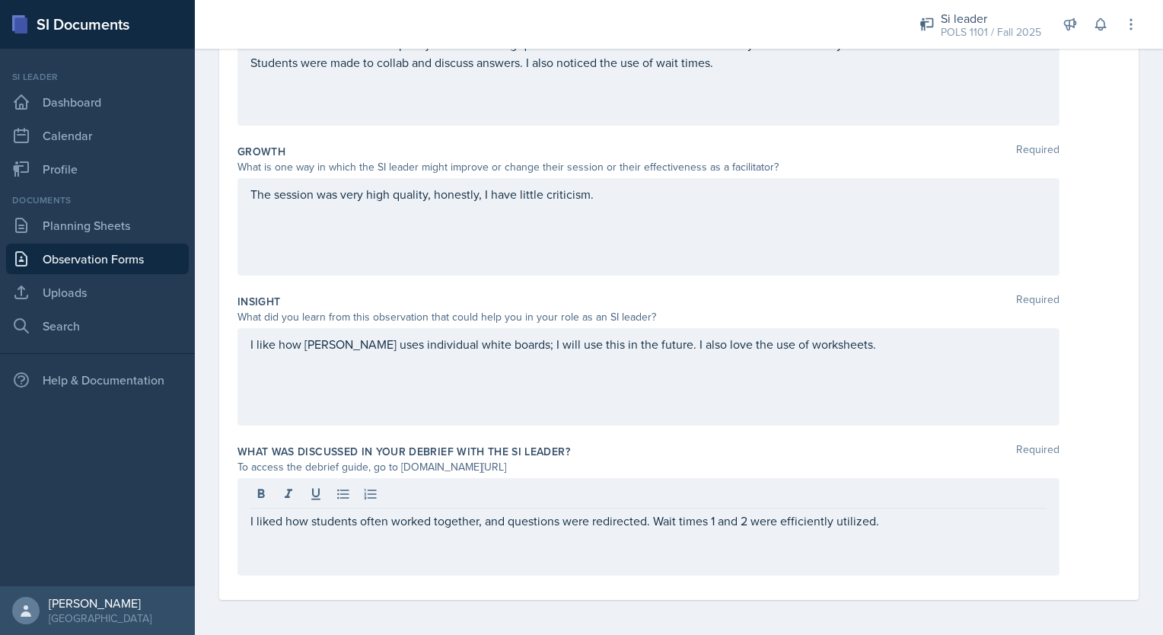
scroll to position [0, 0]
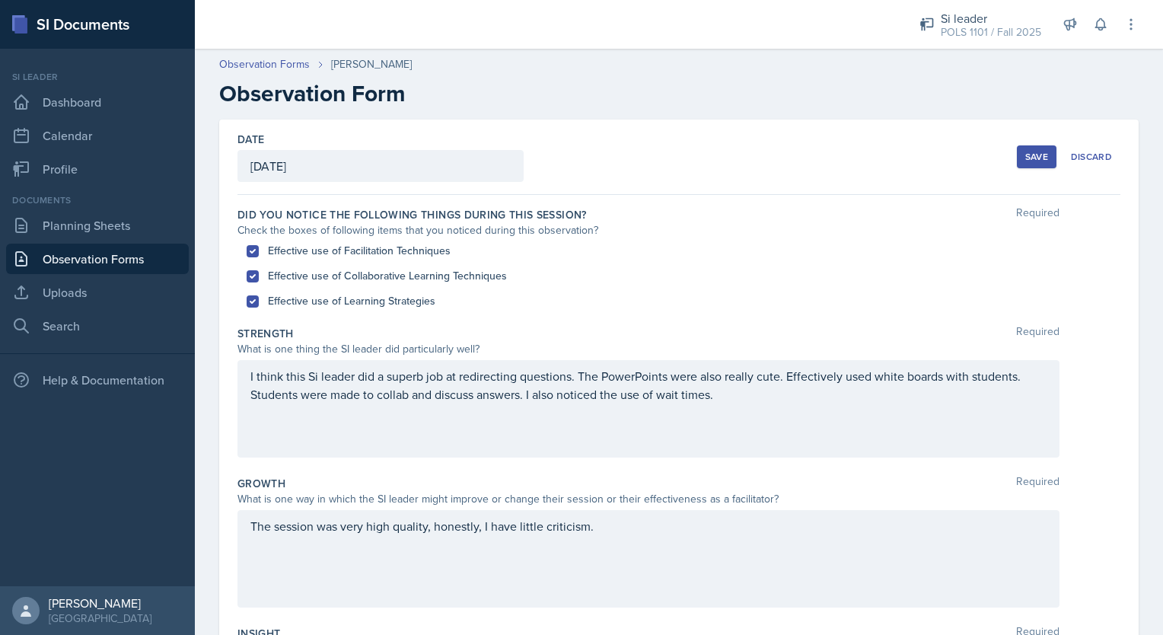
click at [1017, 148] on button "Save" at bounding box center [1037, 156] width 40 height 23
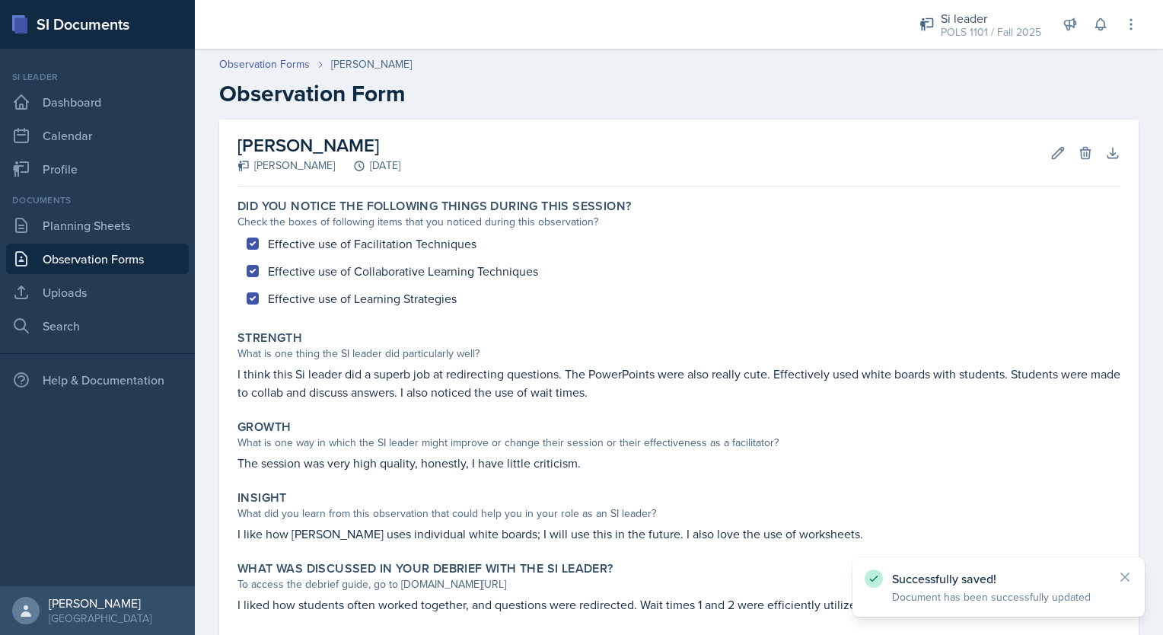
scroll to position [82, 0]
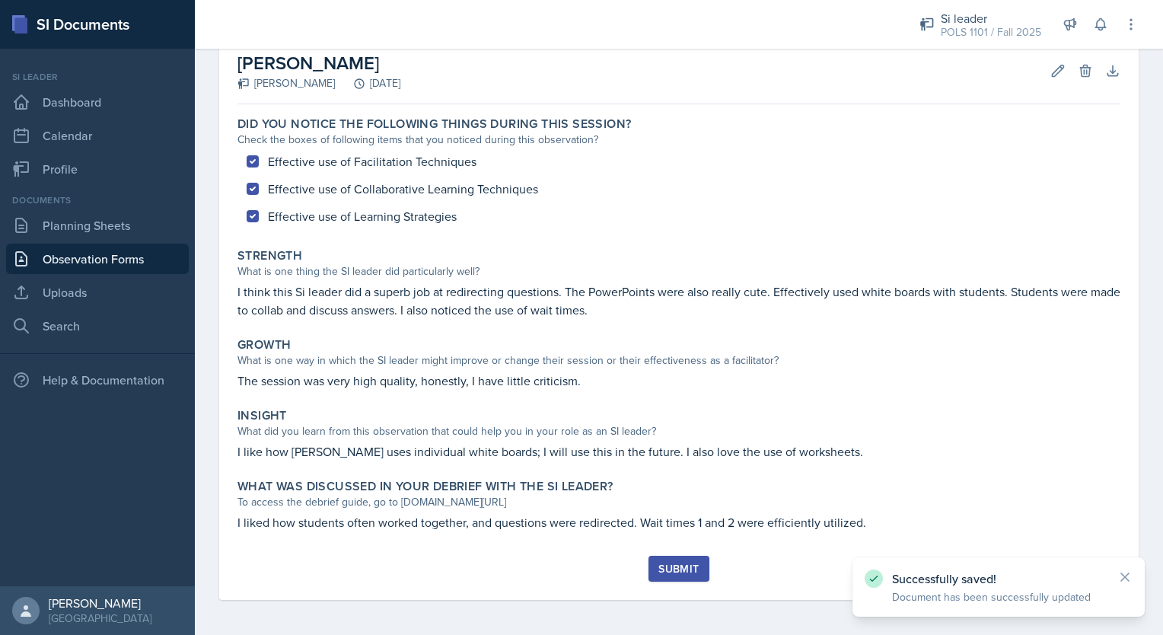
click at [673, 571] on div "Submit" at bounding box center [678, 569] width 40 height 12
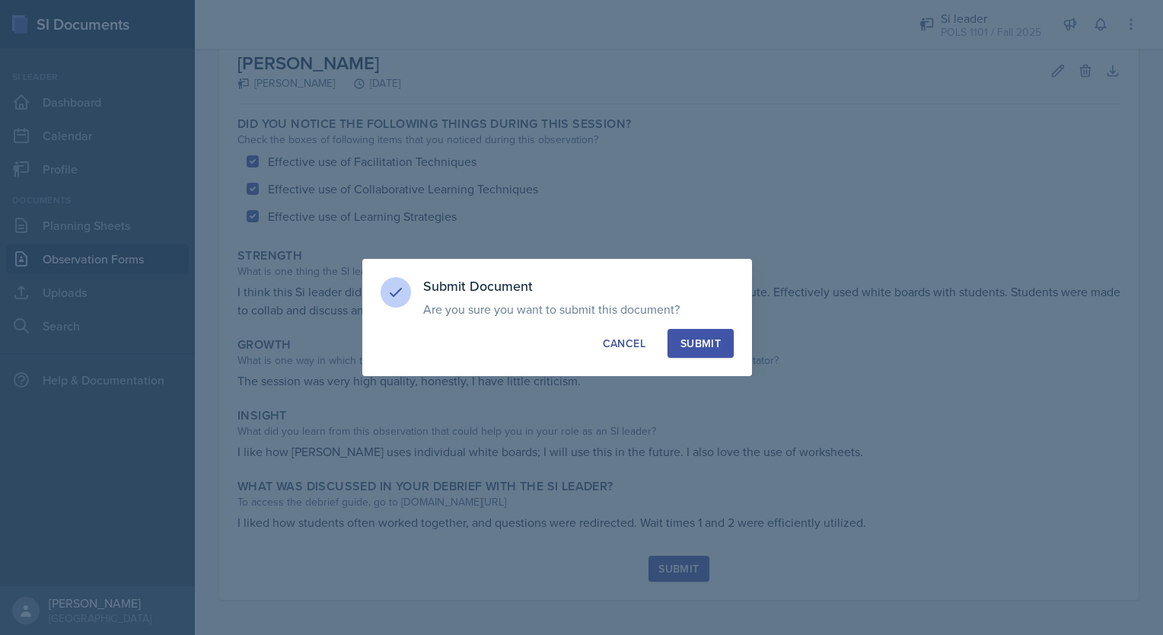
click at [697, 336] on div "Submit" at bounding box center [701, 343] width 40 height 15
